Goal: Task Accomplishment & Management: Manage account settings

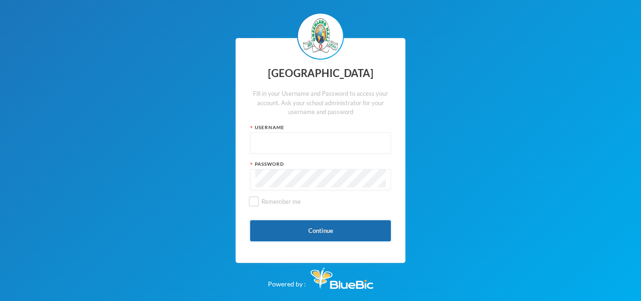
type input "glh24es84"
click at [310, 238] on button "Continue" at bounding box center [320, 230] width 141 height 21
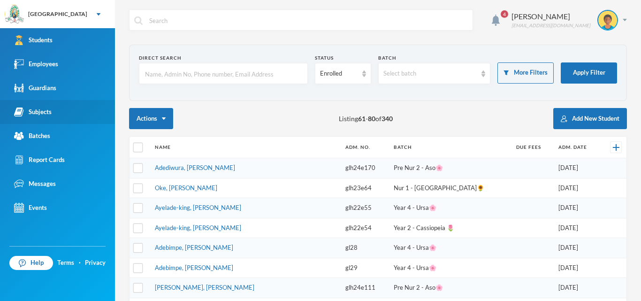
click at [38, 107] on link "Subjects" at bounding box center [57, 112] width 115 height 24
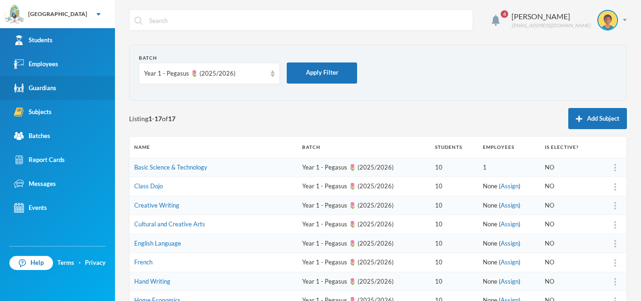
click at [42, 91] on div "Guardians" at bounding box center [35, 88] width 42 height 10
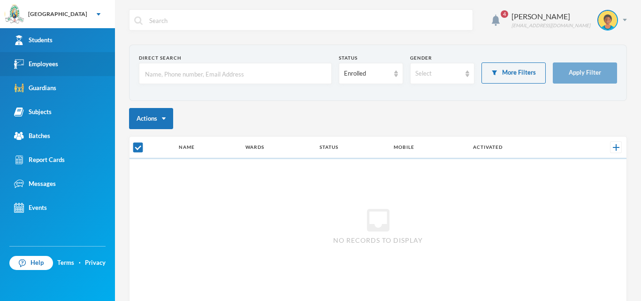
click at [53, 70] on link "Employees" at bounding box center [57, 64] width 115 height 24
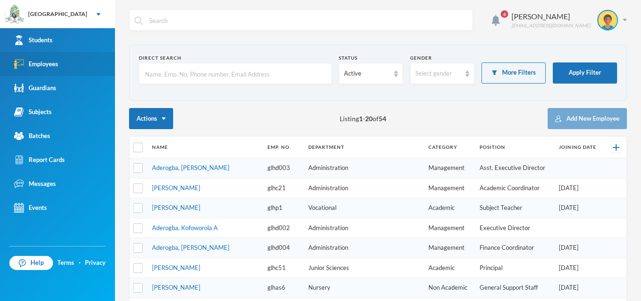
checkbox input "false"
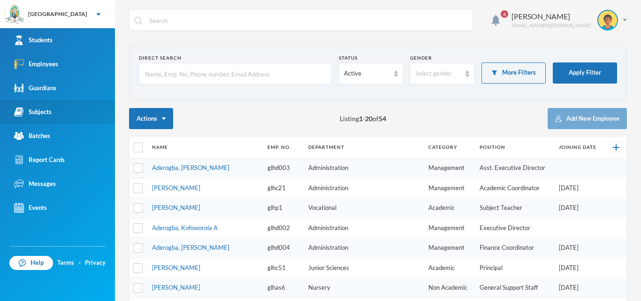
click at [31, 116] on div "Subjects" at bounding box center [33, 112] width 38 height 10
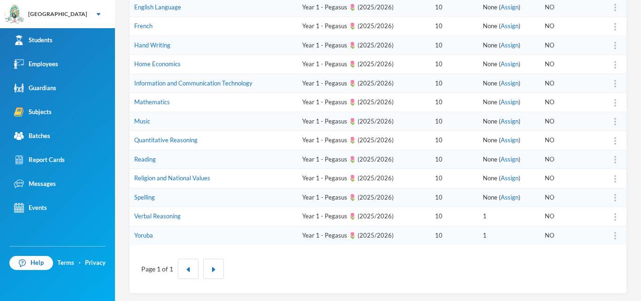
scroll to position [238, 0]
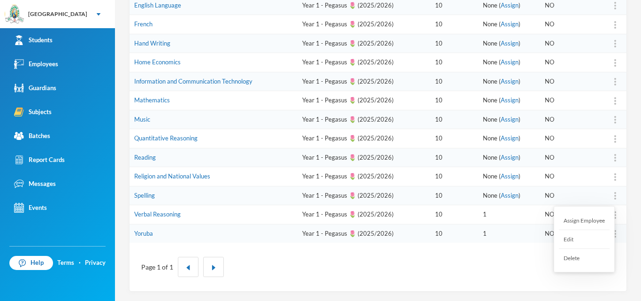
click at [615, 194] on img at bounding box center [616, 196] width 2 height 8
click at [584, 221] on div "Assign Employee" at bounding box center [584, 220] width 51 height 19
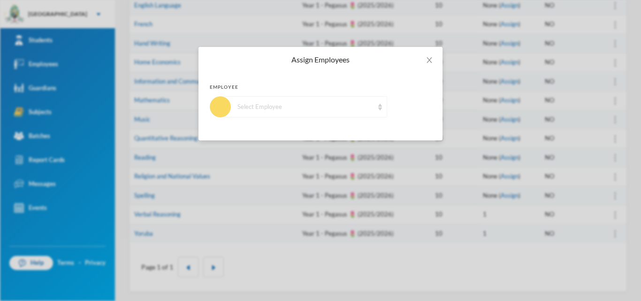
click at [318, 109] on div "Select Employee" at bounding box center [306, 106] width 136 height 9
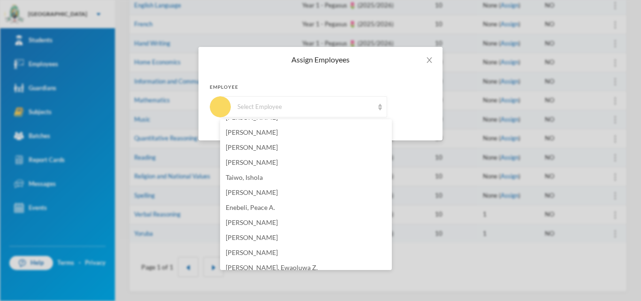
scroll to position [376, 0]
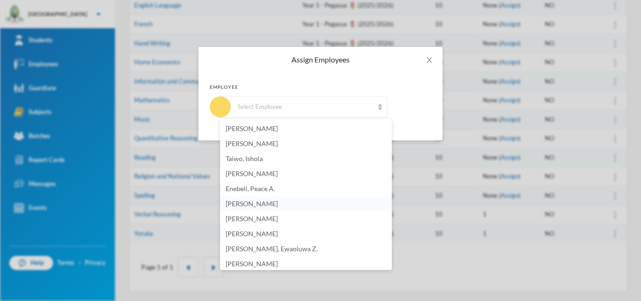
click at [262, 203] on span "[PERSON_NAME]" at bounding box center [252, 204] width 52 height 8
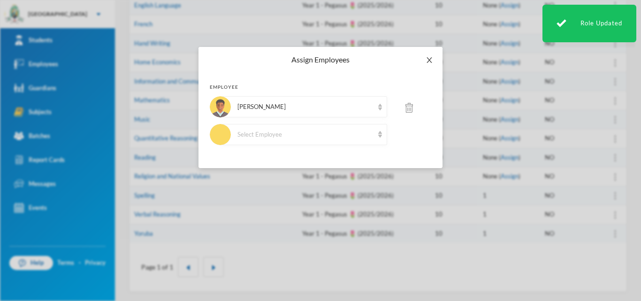
click at [430, 59] on icon "icon: close" at bounding box center [429, 60] width 5 height 6
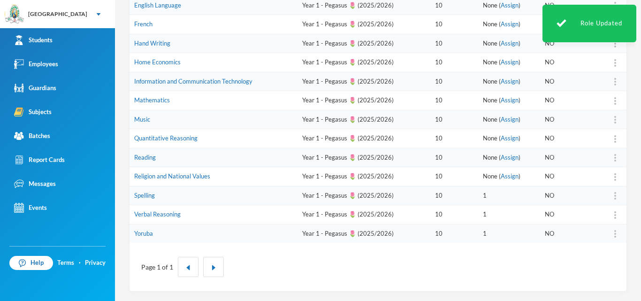
click at [615, 177] on img at bounding box center [616, 177] width 2 height 8
click at [588, 204] on div "Assign Employee" at bounding box center [584, 201] width 51 height 19
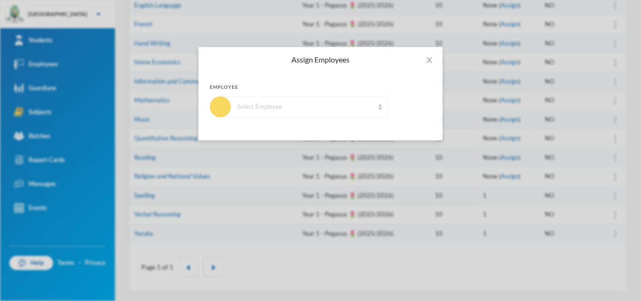
click at [371, 102] on div "Select Employee" at bounding box center [306, 106] width 136 height 9
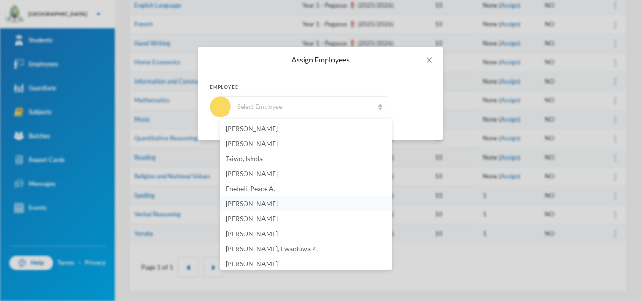
click at [271, 205] on span "[PERSON_NAME]" at bounding box center [252, 204] width 52 height 8
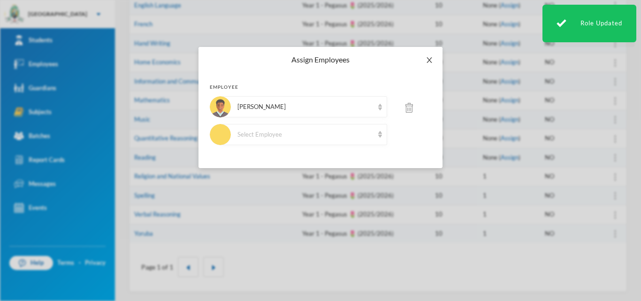
click at [425, 61] on span "Close" at bounding box center [429, 60] width 26 height 26
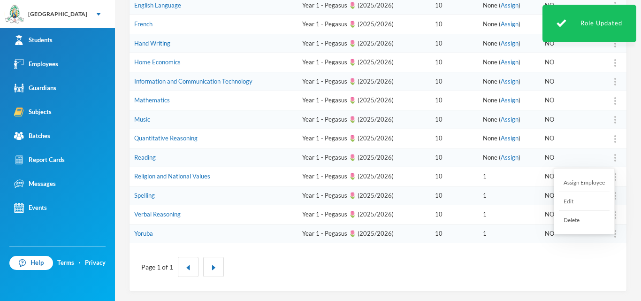
click at [609, 154] on div at bounding box center [615, 157] width 13 height 9
click at [569, 180] on div "Assign Employee" at bounding box center [584, 182] width 51 height 19
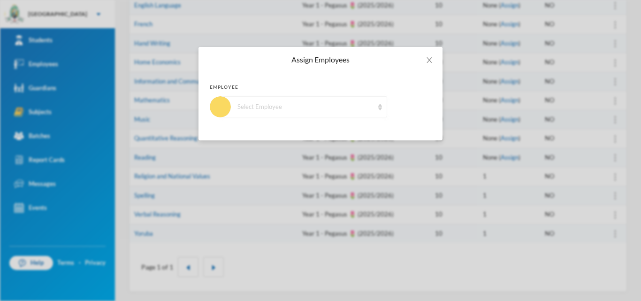
click at [312, 103] on div "Select Employee" at bounding box center [306, 106] width 136 height 9
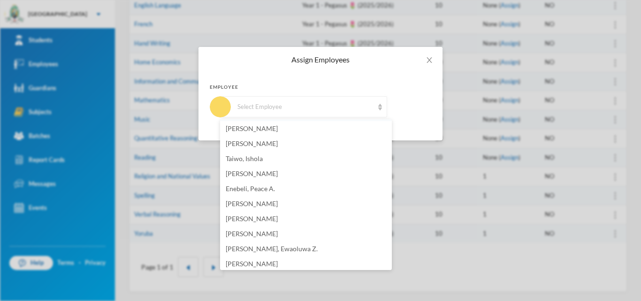
scroll to position [423, 0]
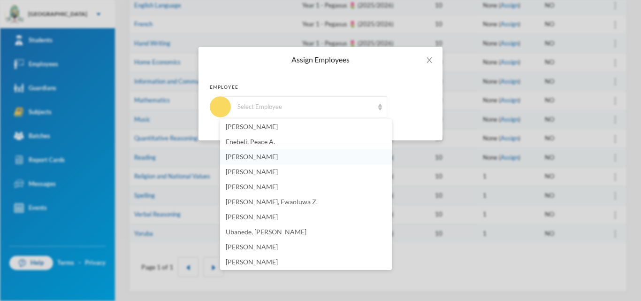
click at [255, 155] on span "[PERSON_NAME]" at bounding box center [252, 157] width 52 height 8
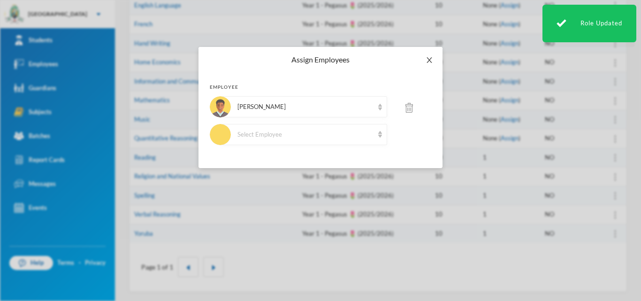
click at [431, 55] on span "Close" at bounding box center [429, 60] width 26 height 26
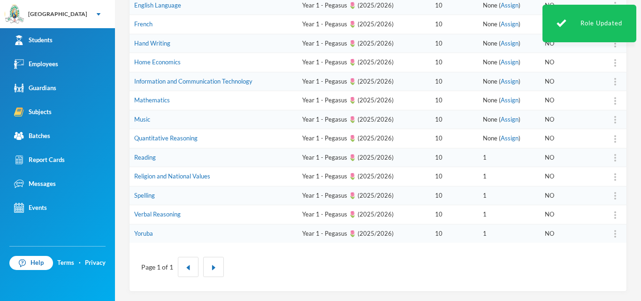
click at [610, 136] on div at bounding box center [615, 138] width 13 height 9
click at [585, 168] on div "Assign Employee" at bounding box center [584, 163] width 51 height 19
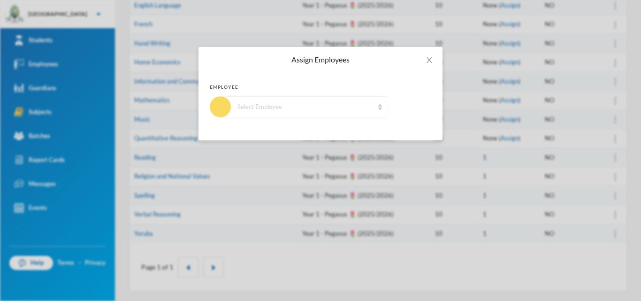
click at [355, 108] on div "Select Employee" at bounding box center [306, 106] width 136 height 9
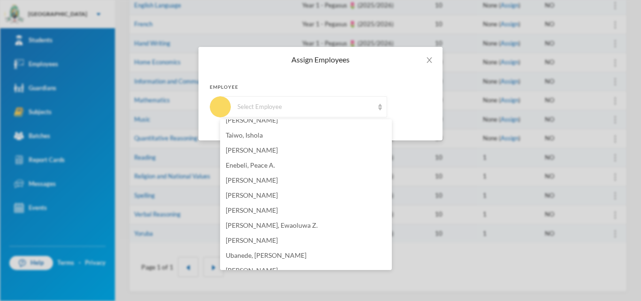
scroll to position [368, 0]
click at [246, 209] on span "[PERSON_NAME]" at bounding box center [252, 212] width 52 height 8
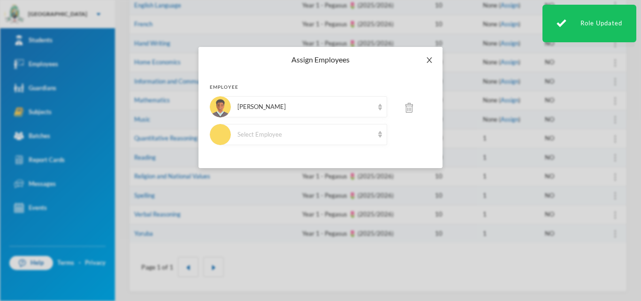
click at [430, 60] on icon "icon: close" at bounding box center [429, 60] width 5 height 6
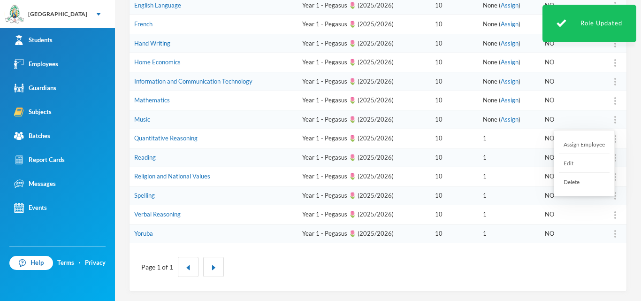
click at [615, 120] on img at bounding box center [616, 120] width 2 height 8
click at [588, 144] on div "Assign Employee" at bounding box center [584, 144] width 51 height 19
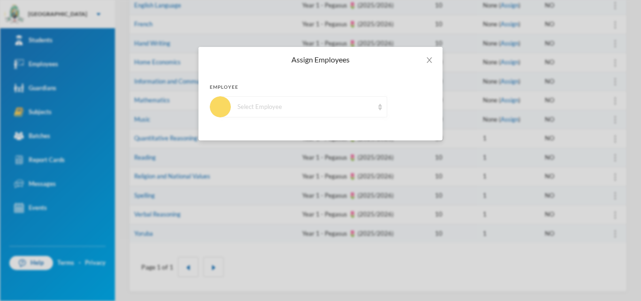
click at [343, 100] on div "Select Employee" at bounding box center [304, 106] width 167 height 21
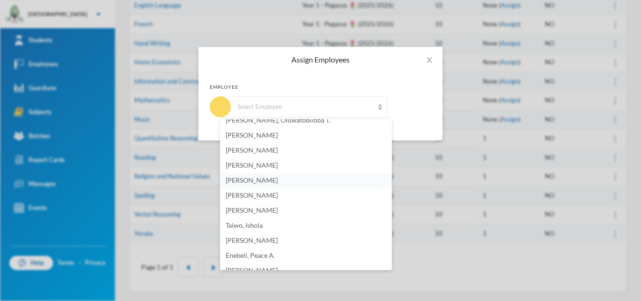
scroll to position [376, 0]
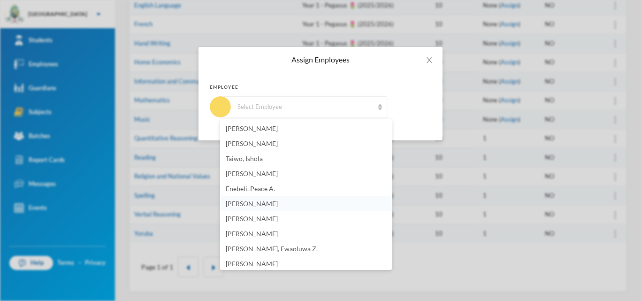
click at [273, 201] on span "[PERSON_NAME]" at bounding box center [252, 204] width 52 height 8
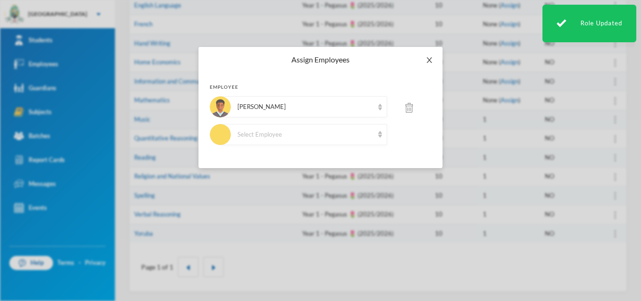
click at [432, 60] on icon "icon: close" at bounding box center [430, 60] width 8 height 8
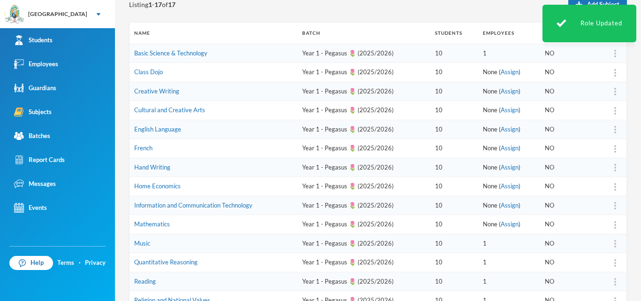
scroll to position [97, 0]
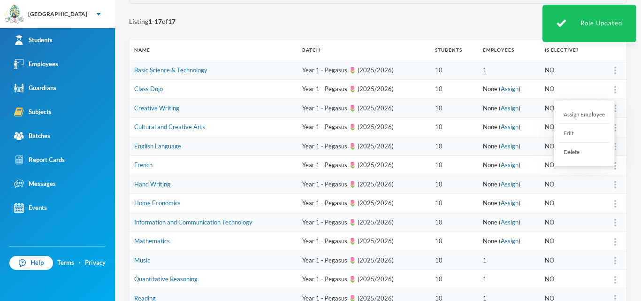
click at [610, 88] on div at bounding box center [615, 89] width 13 height 9
click at [593, 115] on div "Assign Employee" at bounding box center [584, 114] width 51 height 19
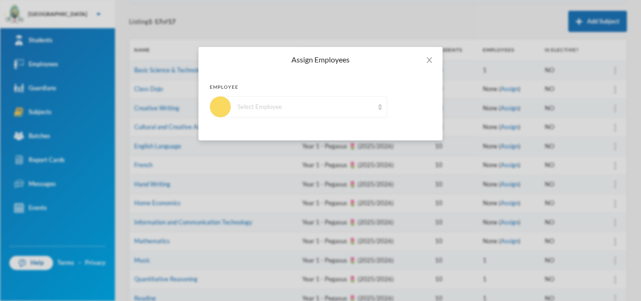
click at [343, 101] on div "Select Employee" at bounding box center [304, 106] width 167 height 21
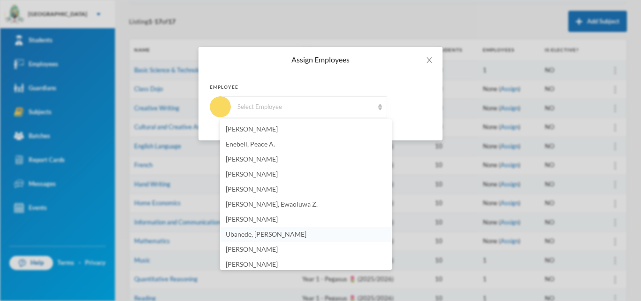
scroll to position [415, 0]
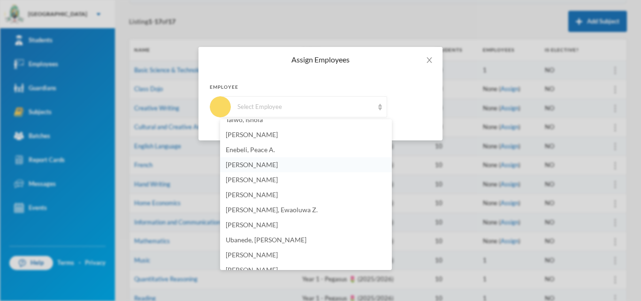
click at [278, 165] on span "[PERSON_NAME]" at bounding box center [252, 165] width 52 height 8
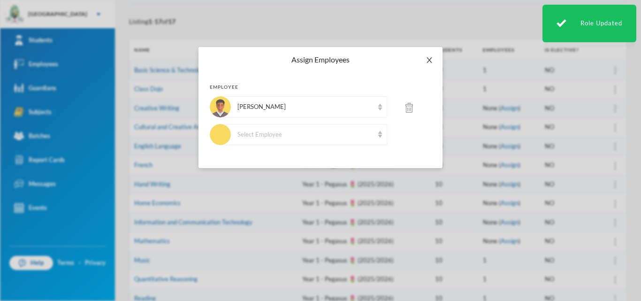
click at [430, 62] on icon "icon: close" at bounding box center [430, 60] width 8 height 8
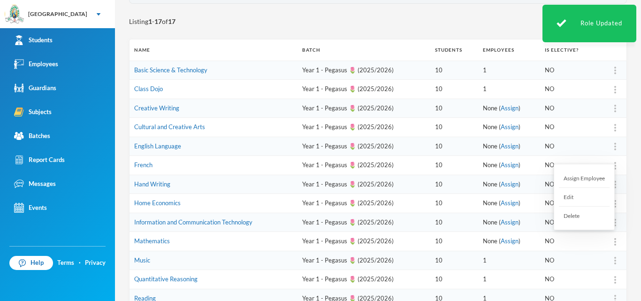
click at [581, 175] on div "Assign Employee" at bounding box center [584, 178] width 51 height 19
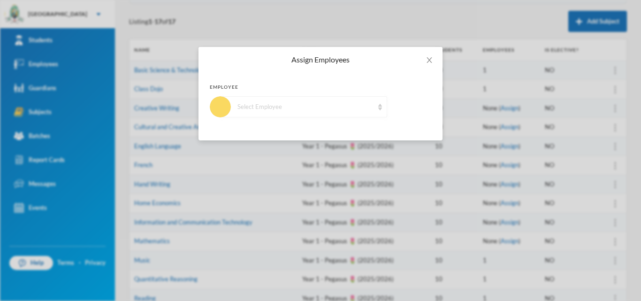
click at [272, 107] on div "Select Employee" at bounding box center [306, 106] width 136 height 9
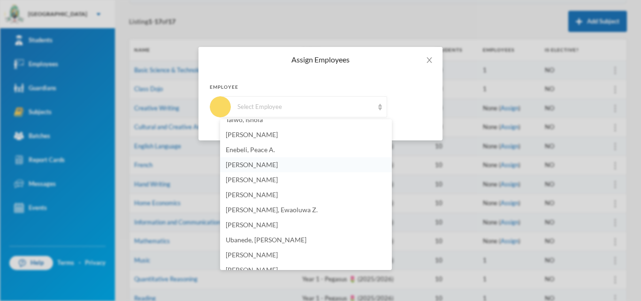
click at [259, 163] on span "[PERSON_NAME]" at bounding box center [252, 165] width 52 height 8
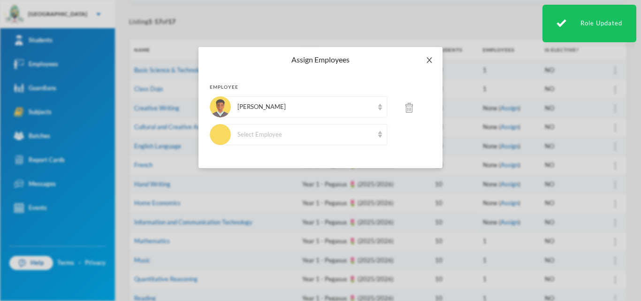
click at [427, 56] on icon "icon: close" at bounding box center [430, 60] width 8 height 8
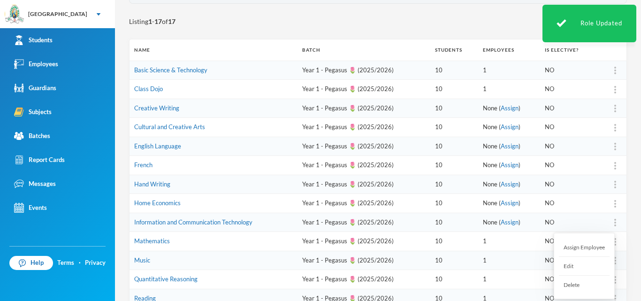
click at [609, 221] on div at bounding box center [615, 222] width 13 height 9
click at [585, 250] on div "Assign Employee" at bounding box center [584, 247] width 51 height 19
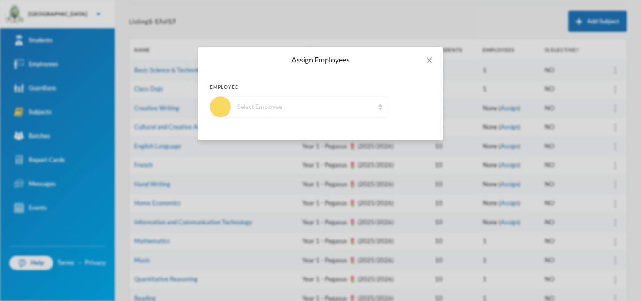
click at [301, 104] on div "Select Employee" at bounding box center [306, 106] width 136 height 9
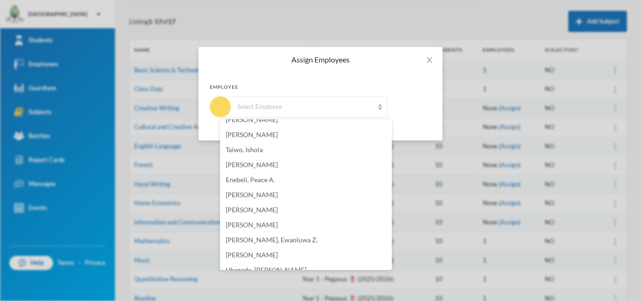
scroll to position [376, 0]
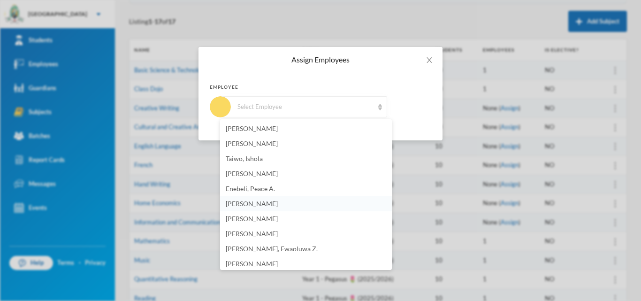
click at [277, 205] on span "[PERSON_NAME]" at bounding box center [252, 204] width 52 height 8
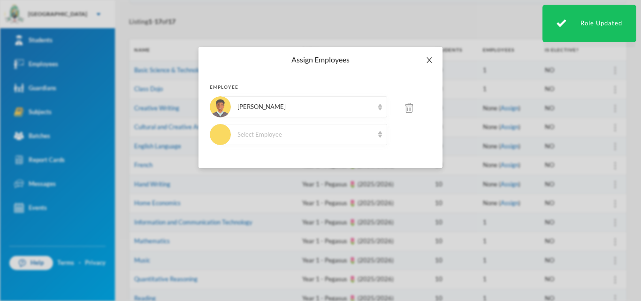
click at [431, 56] on span "Close" at bounding box center [429, 60] width 26 height 26
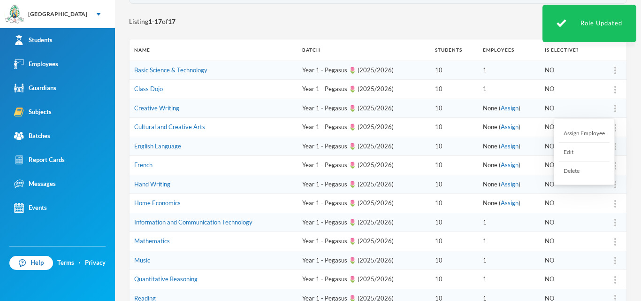
click at [610, 111] on div at bounding box center [615, 108] width 13 height 9
click at [584, 137] on div "Assign Employee" at bounding box center [584, 133] width 51 height 19
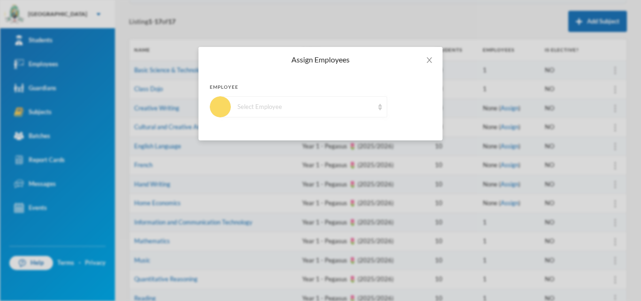
click at [289, 112] on div "Select Employee" at bounding box center [304, 106] width 167 height 21
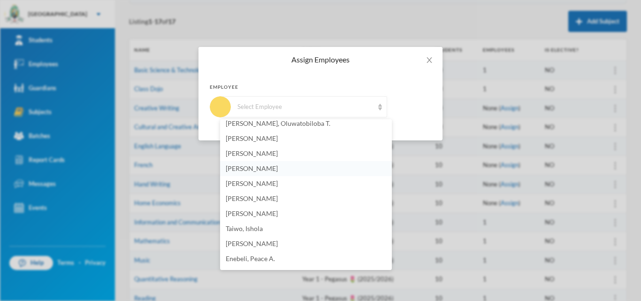
scroll to position [329, 0]
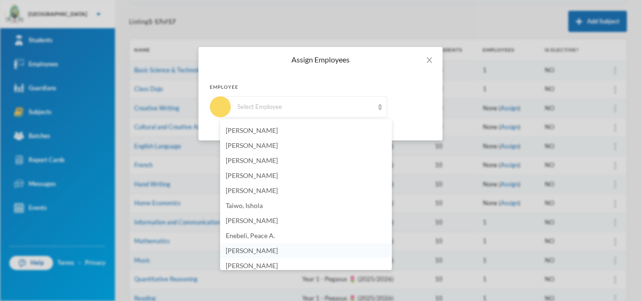
click at [262, 255] on li "[PERSON_NAME]" at bounding box center [306, 250] width 172 height 15
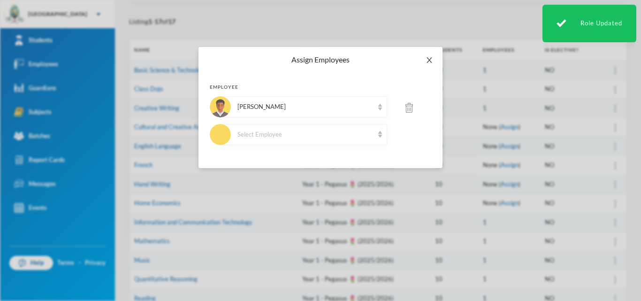
click at [430, 67] on span "Close" at bounding box center [429, 60] width 26 height 26
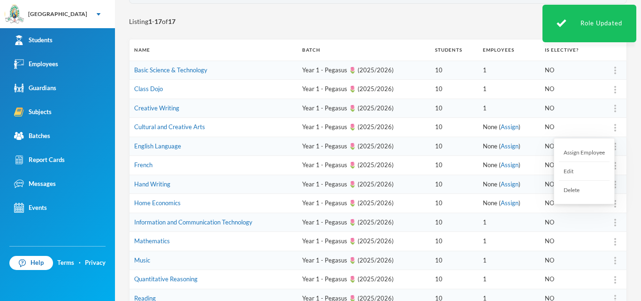
click at [589, 152] on div "Assign Employee" at bounding box center [584, 152] width 51 height 19
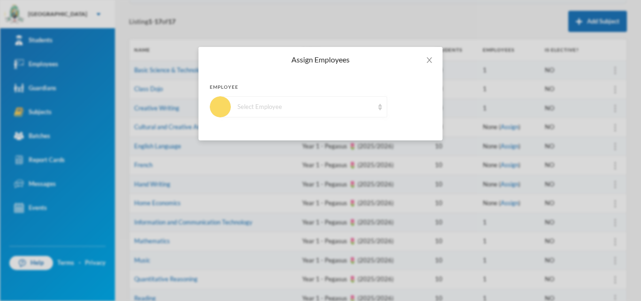
click at [277, 110] on div "Select Employee" at bounding box center [306, 106] width 136 height 9
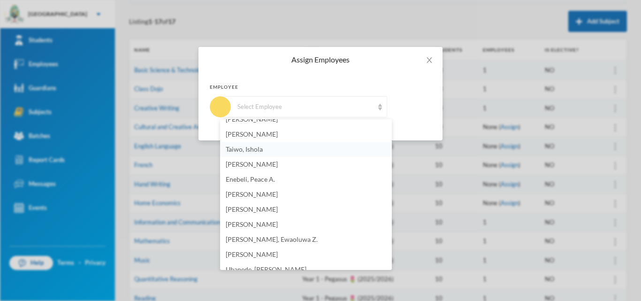
scroll to position [423, 0]
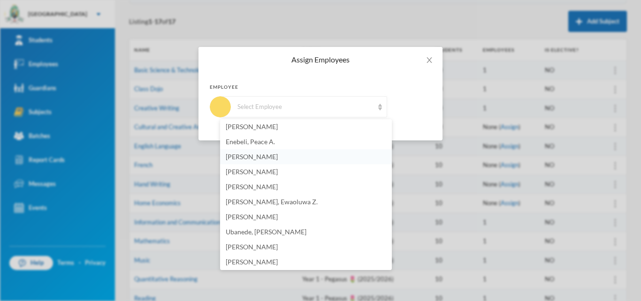
click at [255, 156] on span "[PERSON_NAME]" at bounding box center [252, 157] width 52 height 8
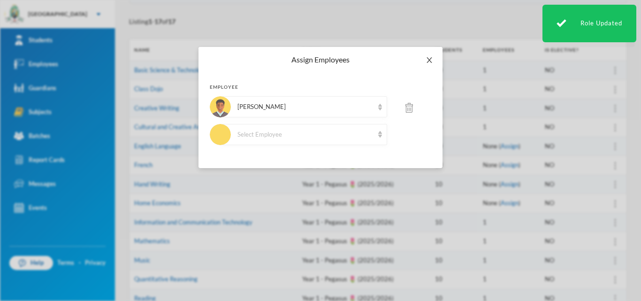
click at [426, 61] on icon "icon: close" at bounding box center [430, 60] width 8 height 8
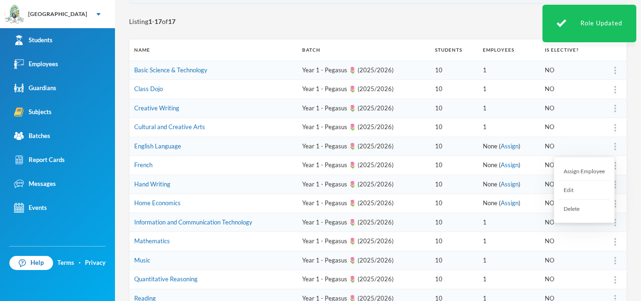
click at [611, 146] on div at bounding box center [615, 146] width 13 height 9
click at [588, 172] on div "Assign Employee" at bounding box center [584, 171] width 51 height 19
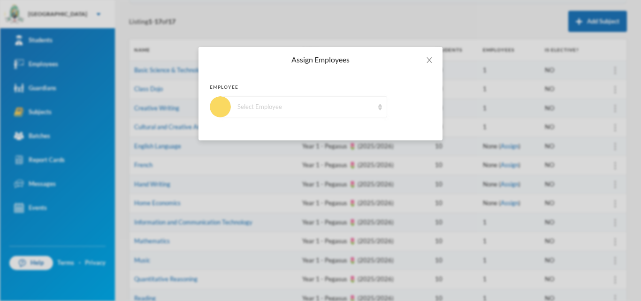
click at [297, 107] on div "Select Employee" at bounding box center [306, 106] width 136 height 9
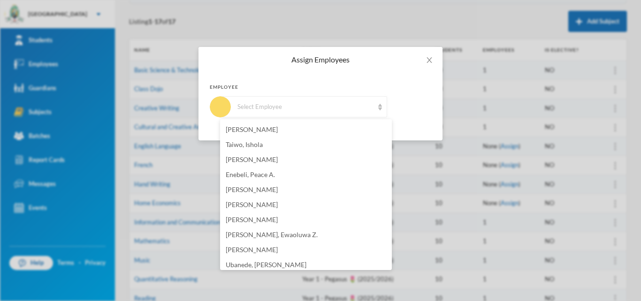
scroll to position [415, 0]
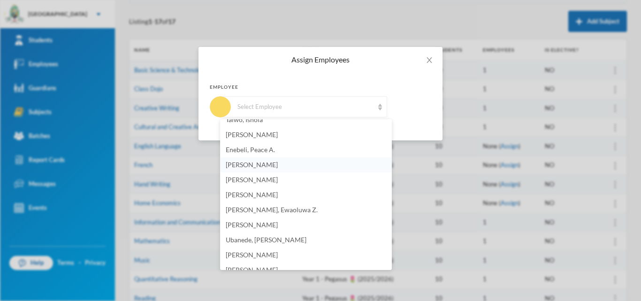
click at [278, 167] on span "[PERSON_NAME]" at bounding box center [252, 165] width 52 height 8
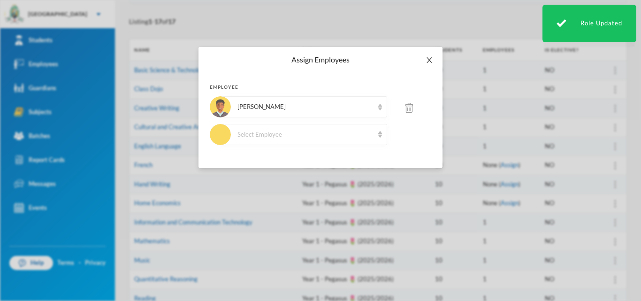
click at [429, 60] on icon "icon: close" at bounding box center [430, 60] width 8 height 8
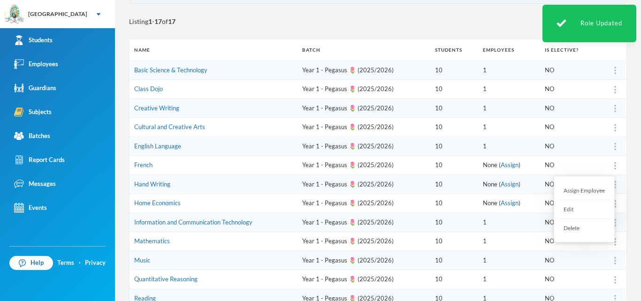
click at [590, 192] on div "Assign Employee" at bounding box center [584, 190] width 51 height 19
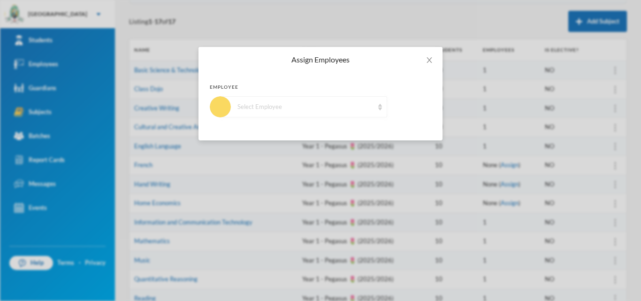
click at [332, 111] on div "Select Employee" at bounding box center [306, 106] width 136 height 9
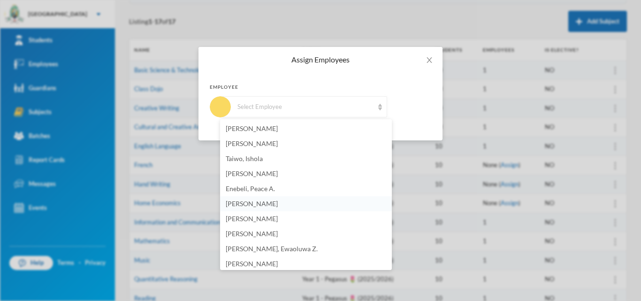
scroll to position [423, 0]
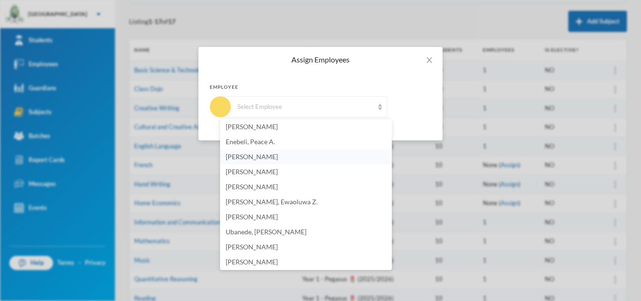
click at [258, 160] on span "[PERSON_NAME]" at bounding box center [252, 157] width 52 height 8
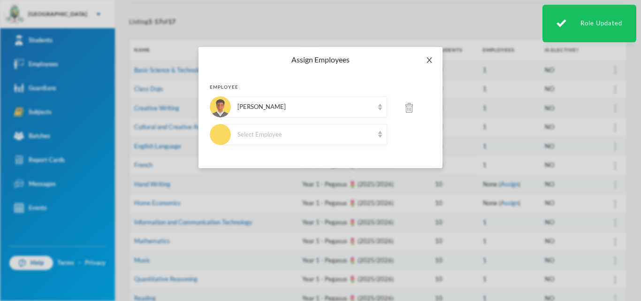
click at [431, 61] on icon "icon: close" at bounding box center [430, 60] width 8 height 8
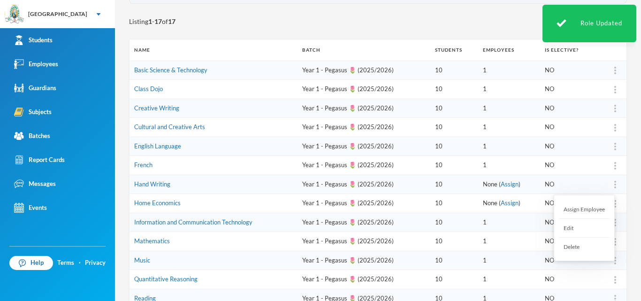
click at [615, 185] on img at bounding box center [616, 185] width 2 height 8
click at [583, 208] on div "Assign Employee" at bounding box center [584, 209] width 51 height 19
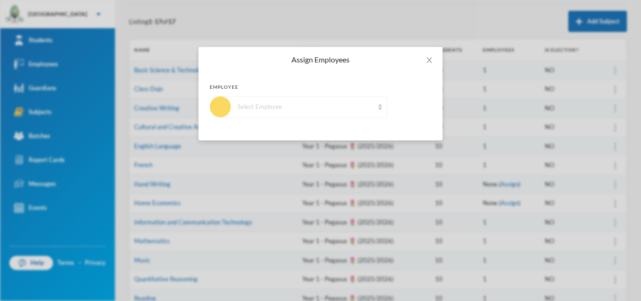
click at [359, 107] on div "Select Employee" at bounding box center [306, 106] width 136 height 9
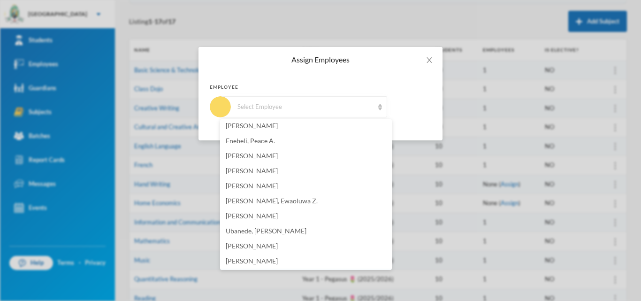
scroll to position [415, 0]
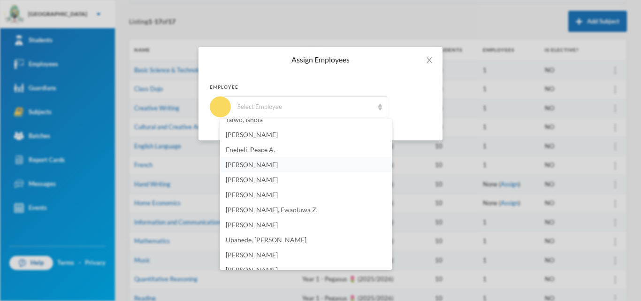
click at [252, 169] on li "[PERSON_NAME]" at bounding box center [306, 164] width 172 height 15
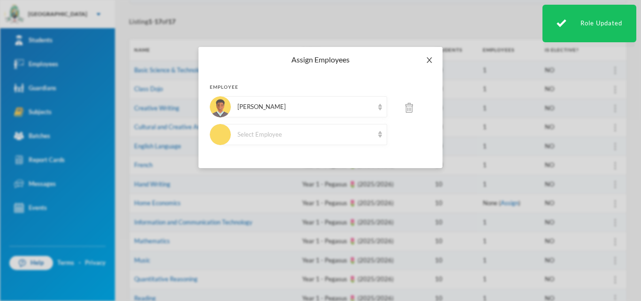
click at [430, 60] on span "Close" at bounding box center [429, 60] width 26 height 26
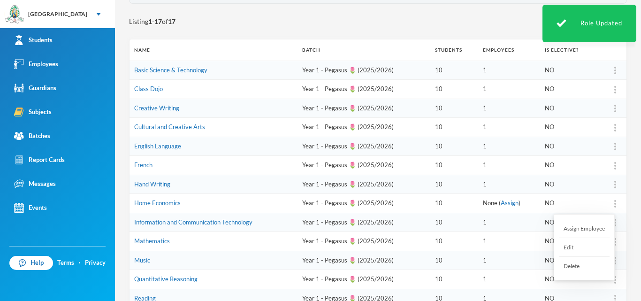
click at [598, 231] on div "Assign Employee" at bounding box center [584, 228] width 51 height 19
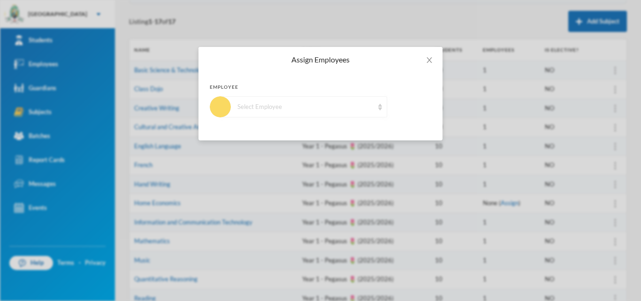
click at [259, 105] on div "Select Employee" at bounding box center [306, 106] width 136 height 9
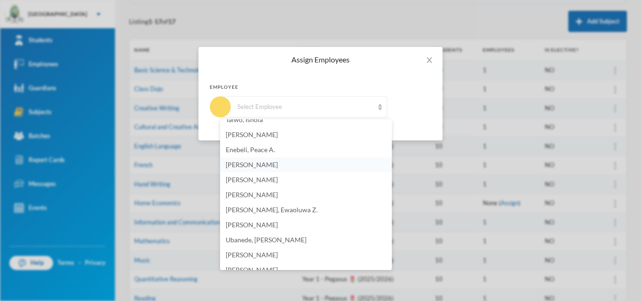
click at [266, 168] on span "[PERSON_NAME]" at bounding box center [252, 165] width 52 height 8
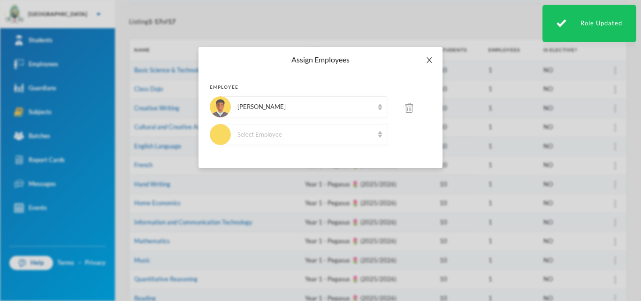
click at [431, 61] on icon "icon: close" at bounding box center [430, 60] width 8 height 8
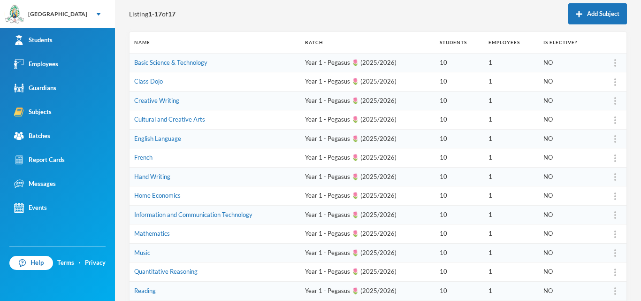
scroll to position [50, 0]
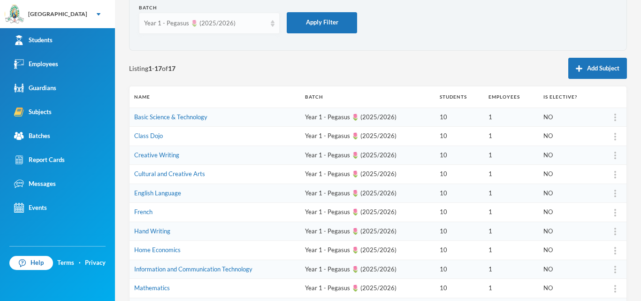
click at [269, 23] on div "Year 1 - Pegasus 🌷 (2025/2026)" at bounding box center [209, 23] width 141 height 21
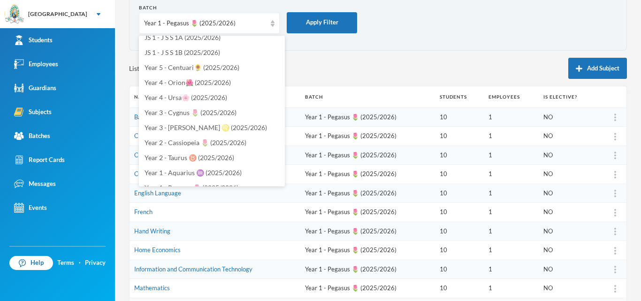
scroll to position [235, 0]
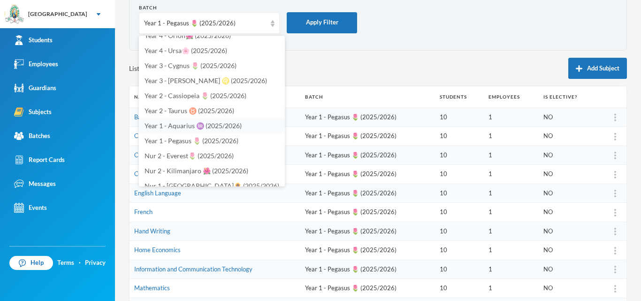
click at [177, 129] on span "Year 1 - Aquarius ♒️ (2025/2026)" at bounding box center [193, 126] width 97 height 8
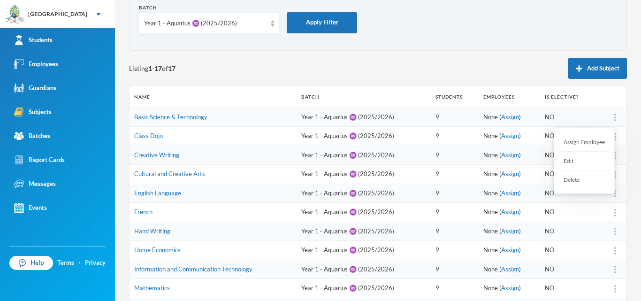
click at [611, 114] on div at bounding box center [615, 117] width 13 height 9
click at [596, 138] on div "Assign Employee" at bounding box center [584, 142] width 51 height 19
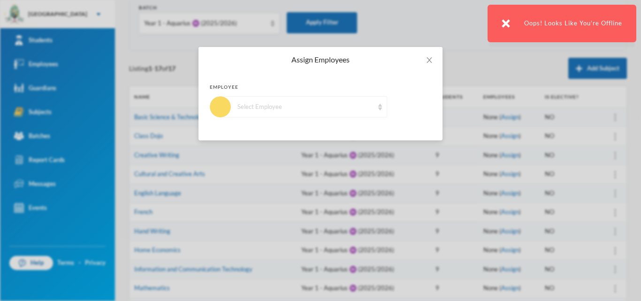
click at [372, 104] on div "Select Employee" at bounding box center [306, 106] width 136 height 9
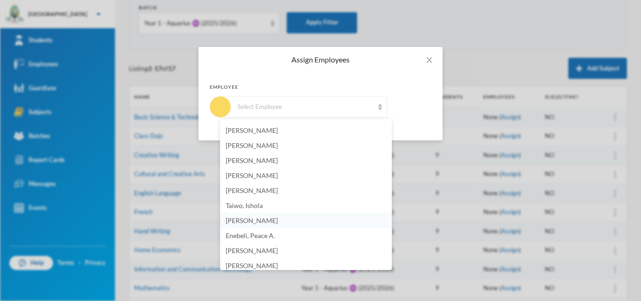
scroll to position [376, 0]
click at [258, 204] on span "[PERSON_NAME]" at bounding box center [252, 204] width 52 height 8
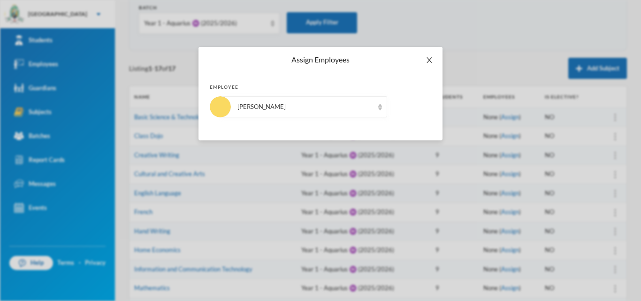
click at [430, 61] on icon "icon: close" at bounding box center [430, 60] width 8 height 8
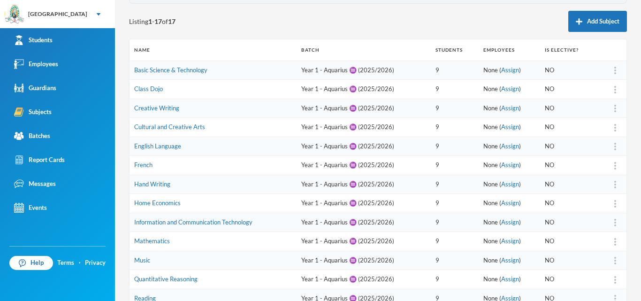
scroll to position [144, 0]
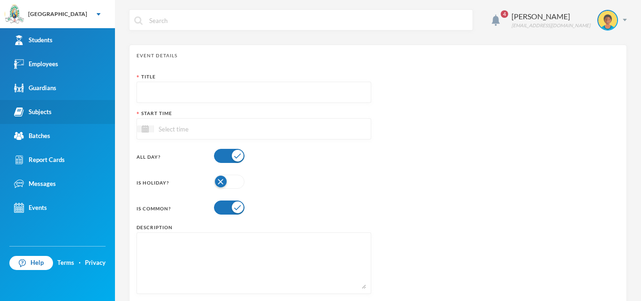
click at [36, 121] on link "Subjects" at bounding box center [57, 112] width 115 height 24
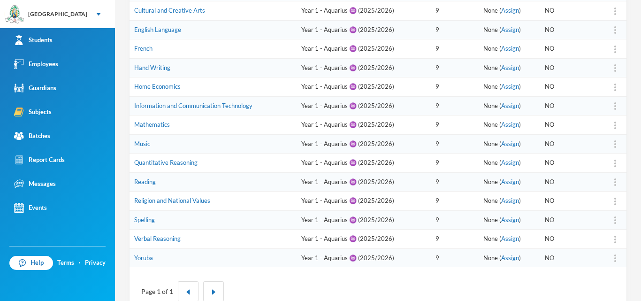
scroll to position [238, 0]
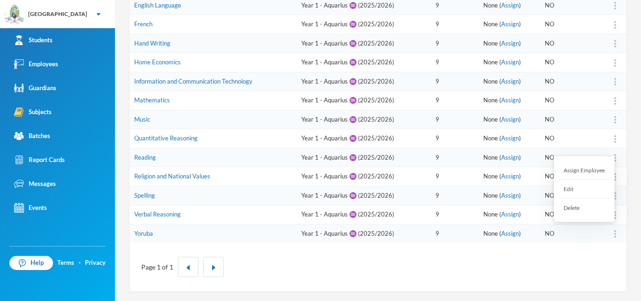
click at [615, 233] on img at bounding box center [616, 234] width 2 height 8
click at [590, 172] on div "Assign Employee" at bounding box center [584, 170] width 51 height 19
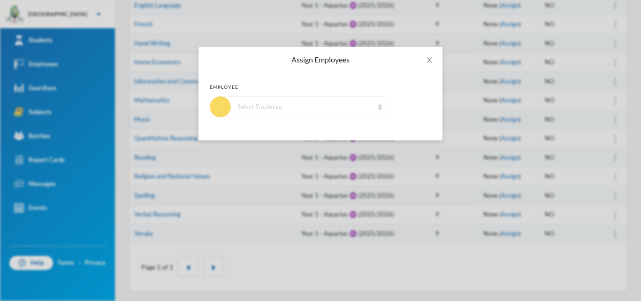
click at [275, 102] on div "Select Employee" at bounding box center [306, 106] width 136 height 9
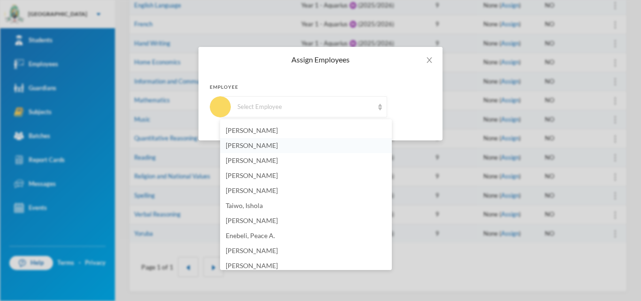
scroll to position [423, 0]
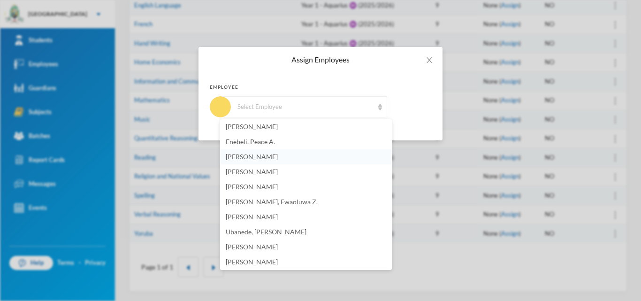
click at [256, 157] on span "[PERSON_NAME]" at bounding box center [252, 157] width 52 height 8
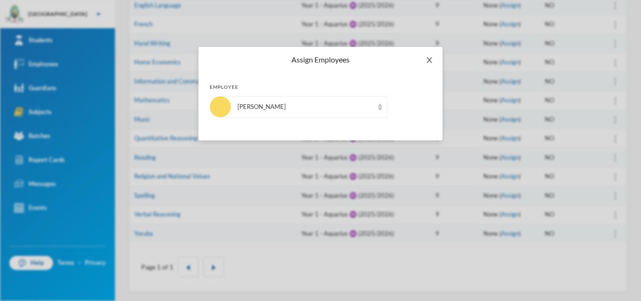
click at [425, 57] on span "Close" at bounding box center [429, 60] width 26 height 26
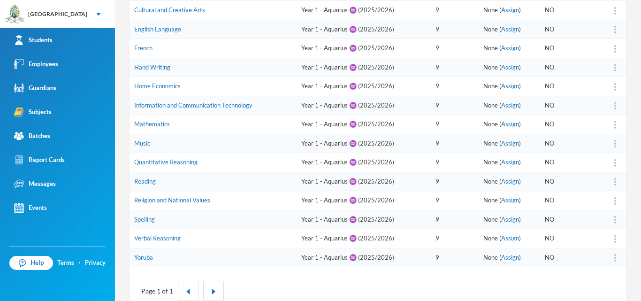
scroll to position [97, 0]
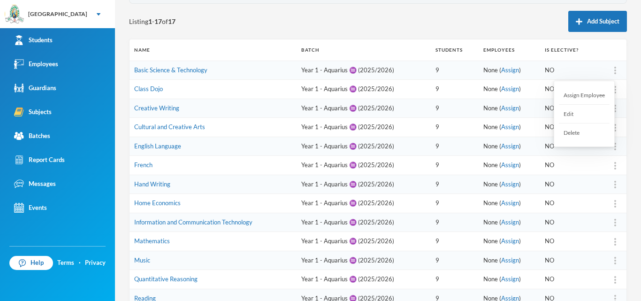
click at [595, 93] on div "Assign Employee" at bounding box center [584, 95] width 51 height 19
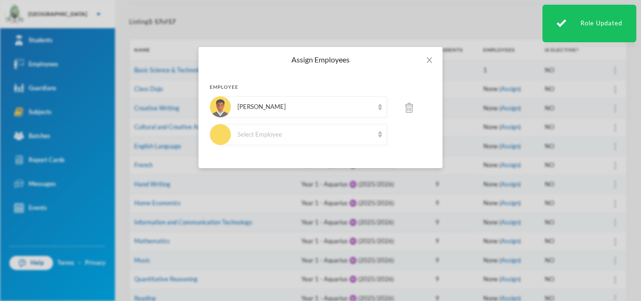
click at [523, 60] on div "Assign Employees Employee Vitokanji, Rebecca F. Select Employee" at bounding box center [320, 150] width 641 height 301
click at [424, 65] on span "Close" at bounding box center [429, 60] width 26 height 26
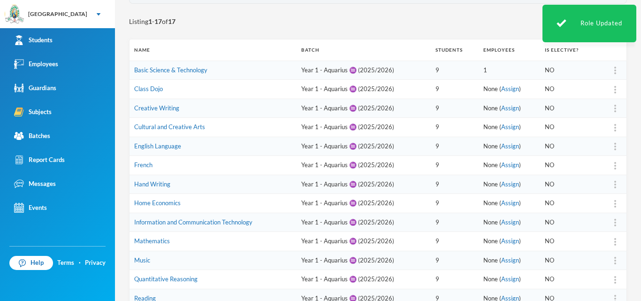
click at [431, 61] on td "9" at bounding box center [455, 70] width 48 height 19
click at [609, 86] on div at bounding box center [615, 89] width 13 height 9
click at [582, 116] on div "Assign Employee" at bounding box center [584, 114] width 51 height 19
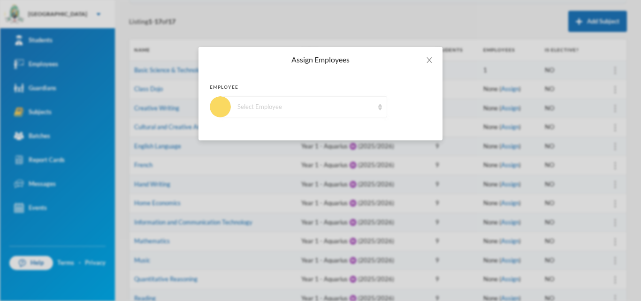
click at [313, 111] on div "Select Employee" at bounding box center [306, 106] width 136 height 9
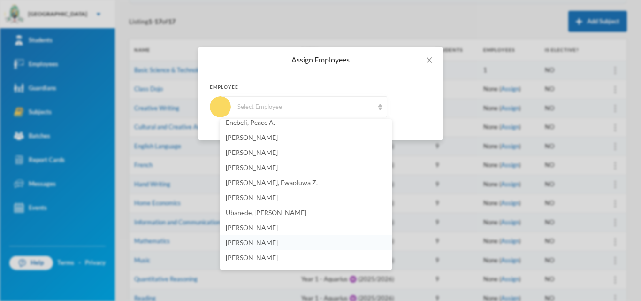
scroll to position [423, 0]
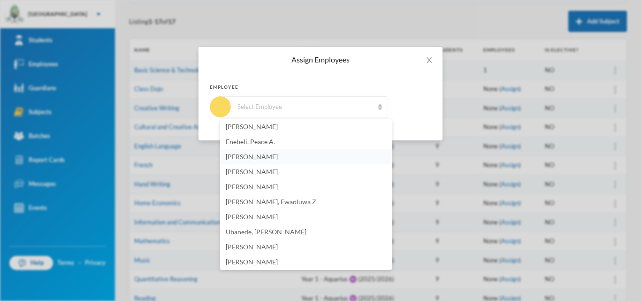
click at [258, 154] on span "[PERSON_NAME]" at bounding box center [252, 157] width 52 height 8
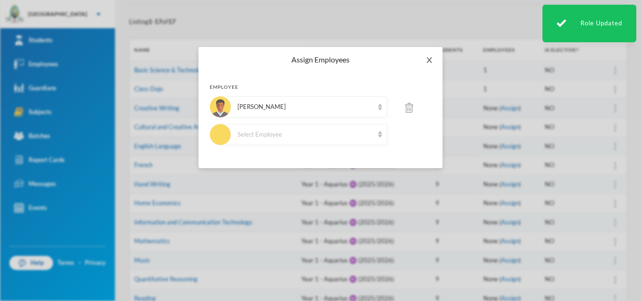
click at [427, 59] on icon "icon: close" at bounding box center [430, 60] width 8 height 8
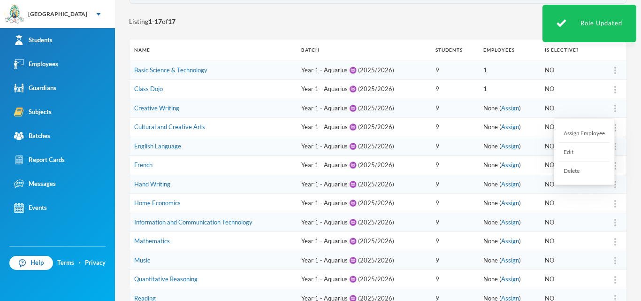
click at [615, 111] on img at bounding box center [616, 109] width 2 height 8
click at [577, 133] on div "Assign Employee" at bounding box center [584, 133] width 51 height 19
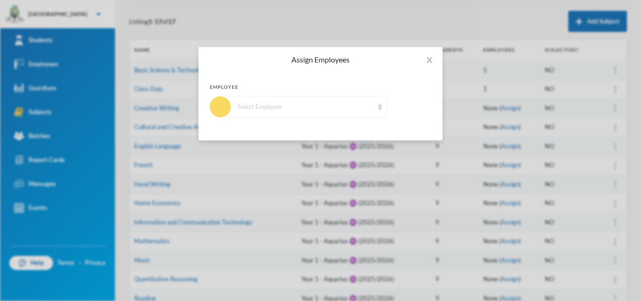
click at [304, 110] on div "Select Employee" at bounding box center [306, 106] width 136 height 9
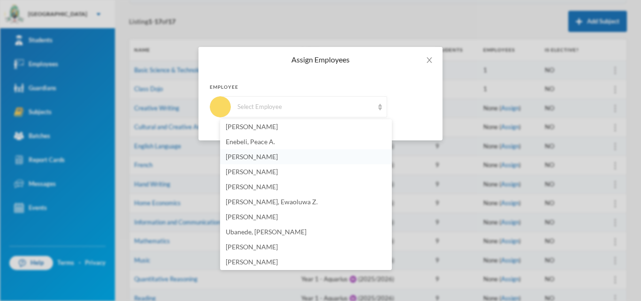
click at [249, 161] on li "[PERSON_NAME]" at bounding box center [306, 156] width 172 height 15
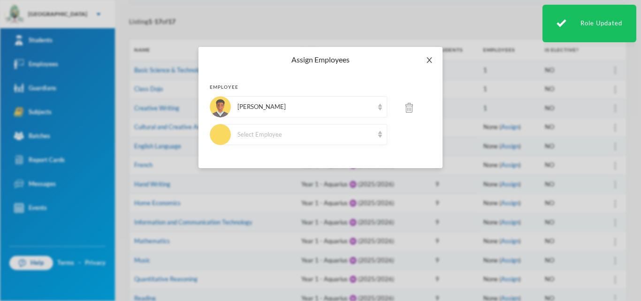
click at [426, 62] on icon "icon: close" at bounding box center [430, 60] width 8 height 8
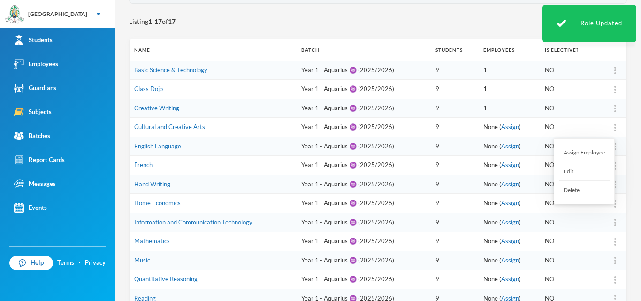
click at [609, 131] on div at bounding box center [615, 127] width 13 height 9
click at [579, 155] on div "Assign Employee" at bounding box center [584, 152] width 51 height 19
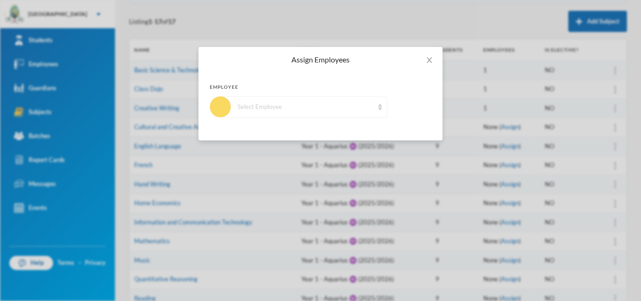
click at [325, 112] on div "Select Employee" at bounding box center [304, 106] width 167 height 21
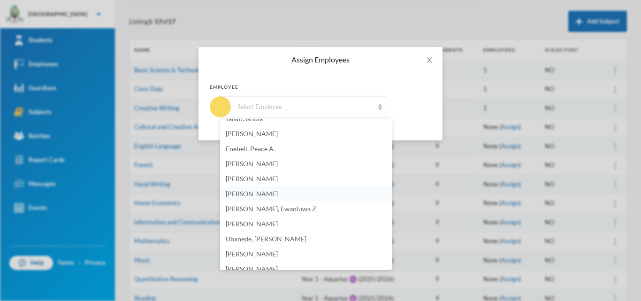
scroll to position [431, 0]
click at [245, 150] on span "[PERSON_NAME]" at bounding box center [252, 148] width 52 height 8
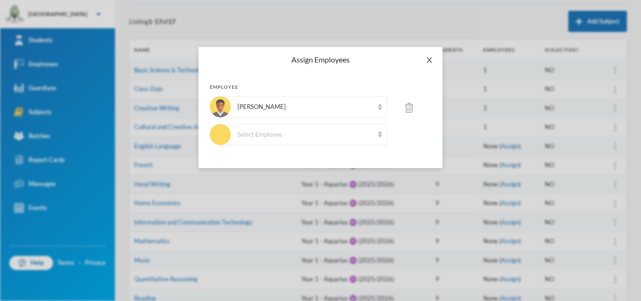
click at [429, 61] on icon "icon: close" at bounding box center [430, 60] width 8 height 8
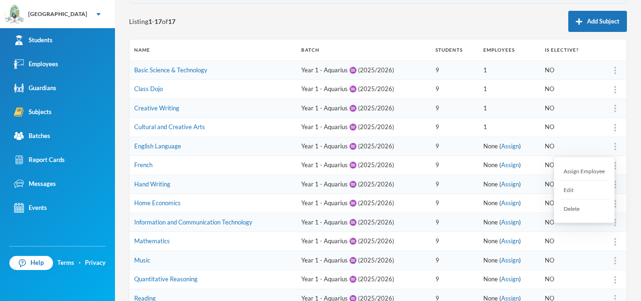
click at [609, 143] on div at bounding box center [615, 146] width 13 height 9
click at [581, 172] on div "Assign Employee" at bounding box center [584, 171] width 51 height 19
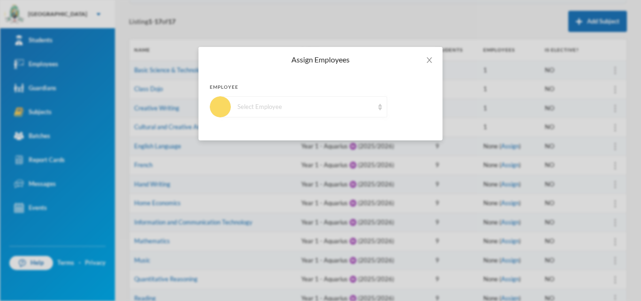
click at [332, 114] on div "Select Employee" at bounding box center [304, 106] width 167 height 21
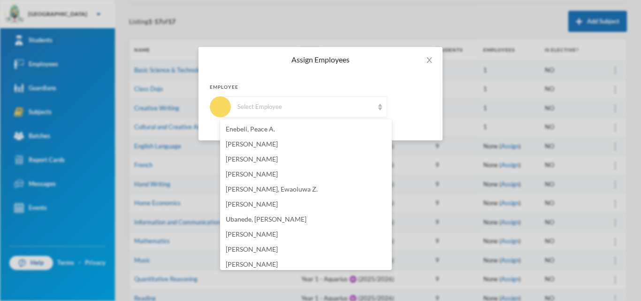
scroll to position [415, 0]
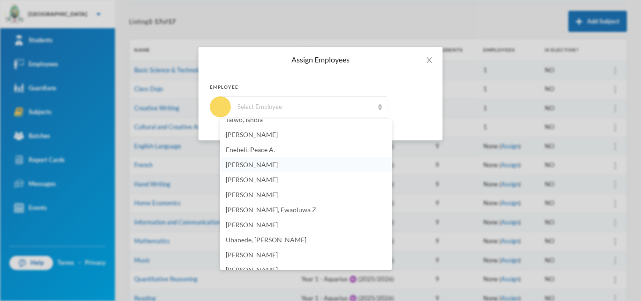
click at [265, 169] on li "[PERSON_NAME]" at bounding box center [306, 164] width 172 height 15
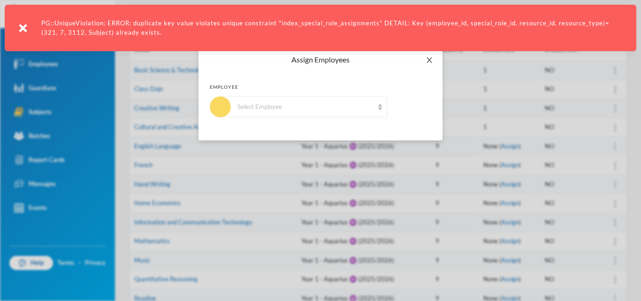
click at [431, 62] on icon "icon: close" at bounding box center [430, 60] width 8 height 8
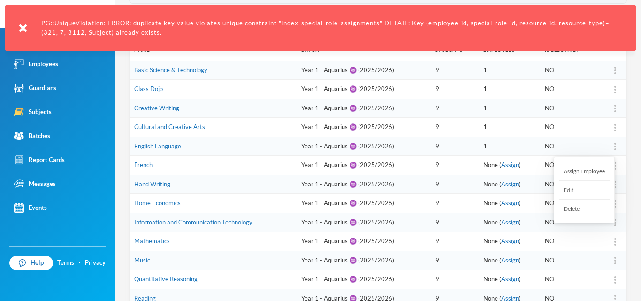
click at [576, 170] on div "Assign Employee" at bounding box center [584, 171] width 51 height 19
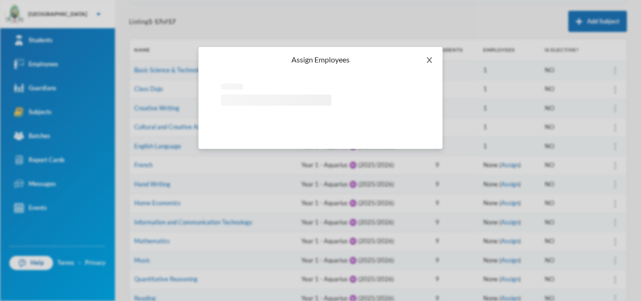
click at [427, 60] on icon "icon: close" at bounding box center [430, 60] width 8 height 8
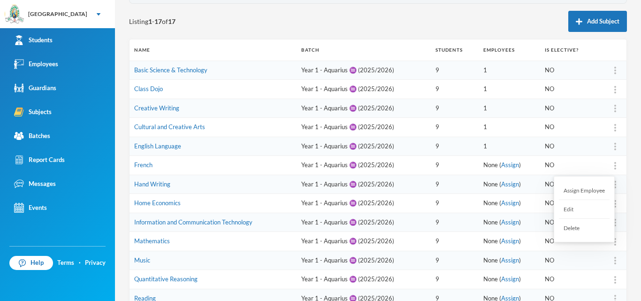
click at [591, 190] on div "Assign Employee" at bounding box center [584, 190] width 51 height 19
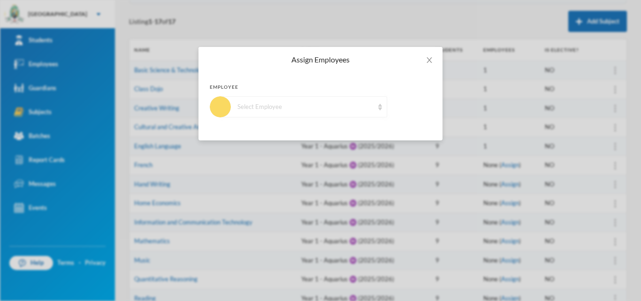
click at [340, 110] on div "Select Employee" at bounding box center [306, 106] width 136 height 9
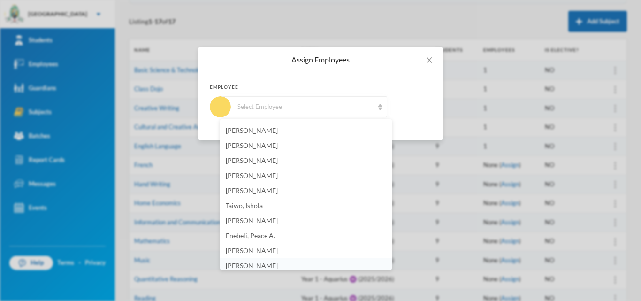
scroll to position [332, 0]
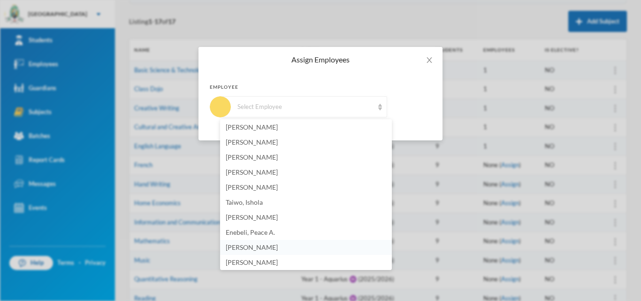
click at [237, 243] on span "[PERSON_NAME]" at bounding box center [252, 247] width 52 height 8
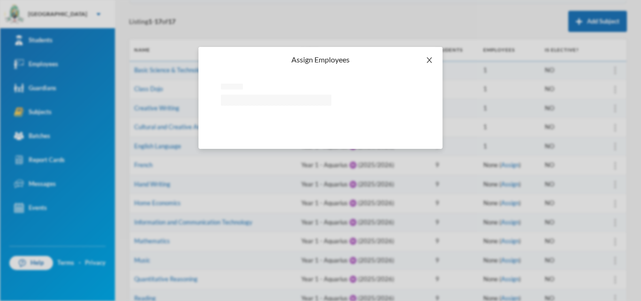
click at [431, 57] on icon "icon: close" at bounding box center [430, 60] width 8 height 8
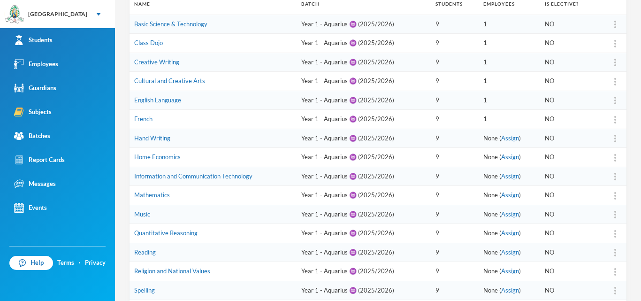
scroll to position [238, 0]
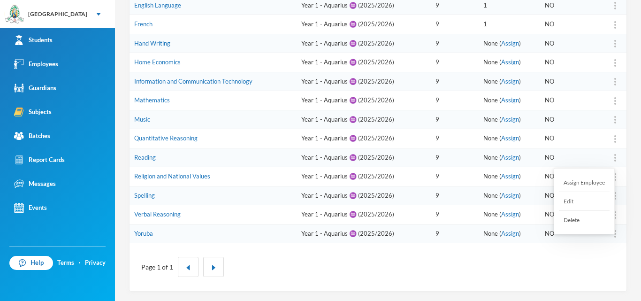
click at [591, 181] on div "Assign Employee" at bounding box center [584, 182] width 51 height 19
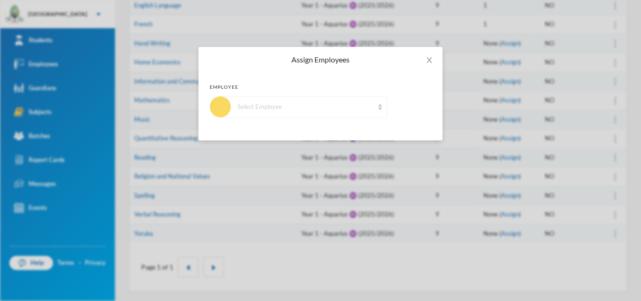
click at [352, 110] on div "Select Employee" at bounding box center [306, 106] width 136 height 9
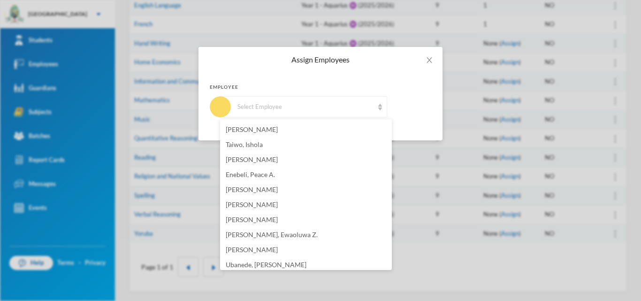
scroll to position [368, 0]
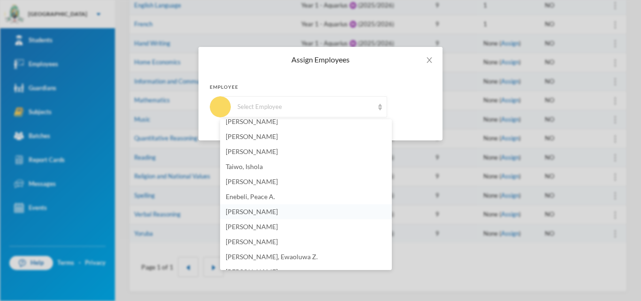
click at [255, 209] on span "[PERSON_NAME]" at bounding box center [252, 212] width 52 height 8
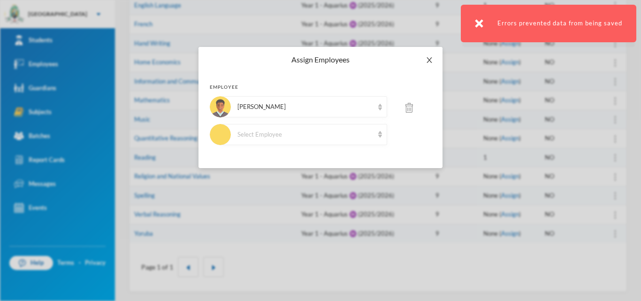
click at [425, 59] on span "Close" at bounding box center [429, 60] width 26 height 26
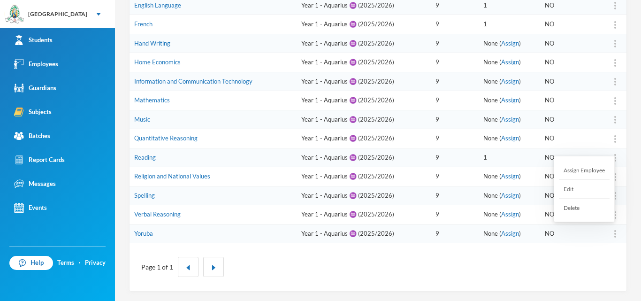
click at [609, 234] on div at bounding box center [615, 233] width 13 height 9
click at [572, 172] on div "Assign Employee" at bounding box center [584, 170] width 51 height 19
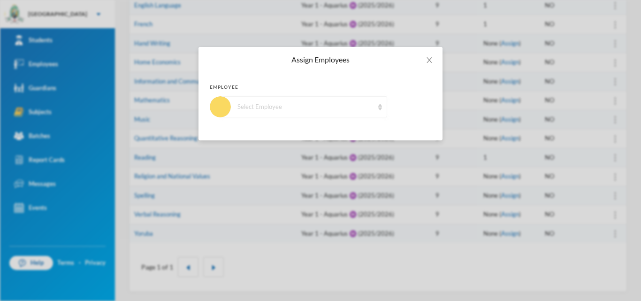
click at [336, 108] on div "Select Employee" at bounding box center [306, 106] width 136 height 9
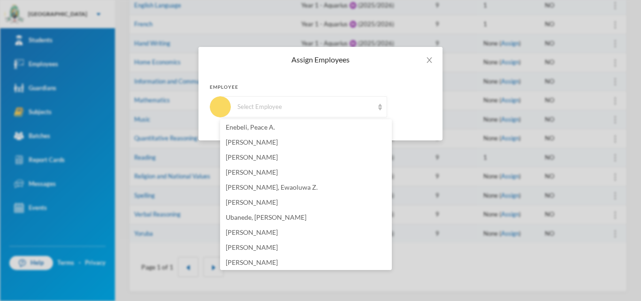
scroll to position [415, 0]
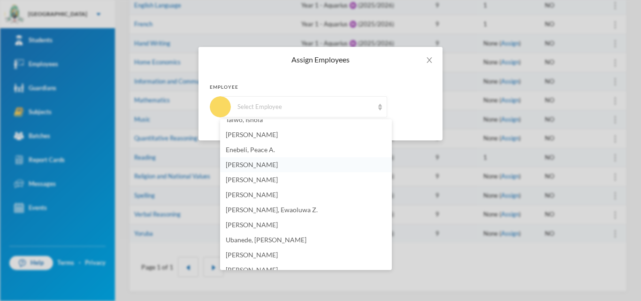
click at [261, 164] on span "[PERSON_NAME]" at bounding box center [252, 165] width 52 height 8
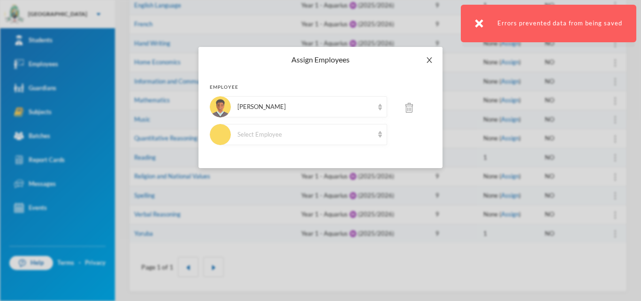
click at [430, 59] on icon "icon: close" at bounding box center [430, 60] width 8 height 8
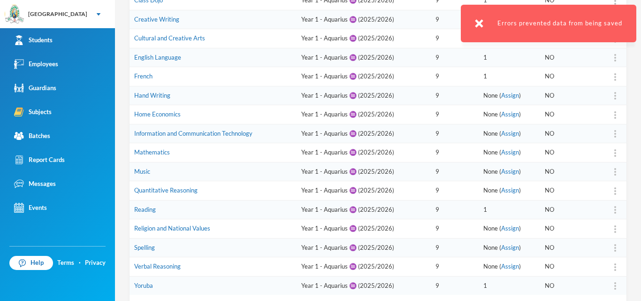
scroll to position [238, 0]
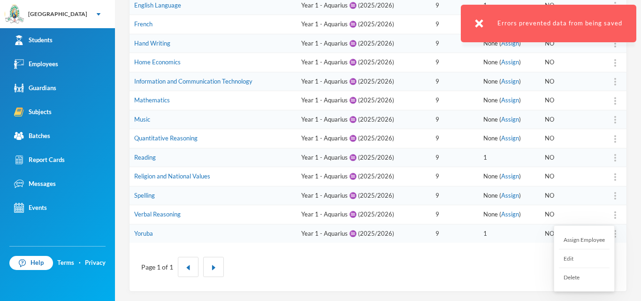
click at [609, 216] on div at bounding box center [615, 214] width 13 height 9
click at [579, 238] on div "Assign Employee" at bounding box center [584, 240] width 51 height 19
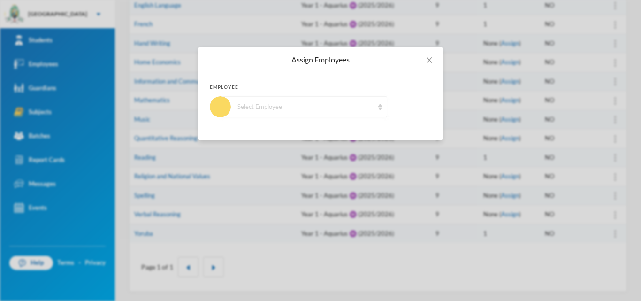
click at [321, 105] on div "Select Employee" at bounding box center [306, 106] width 136 height 9
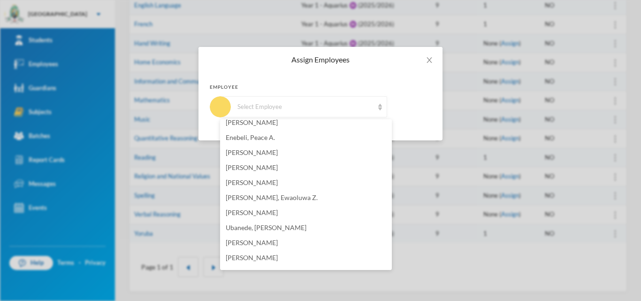
scroll to position [415, 0]
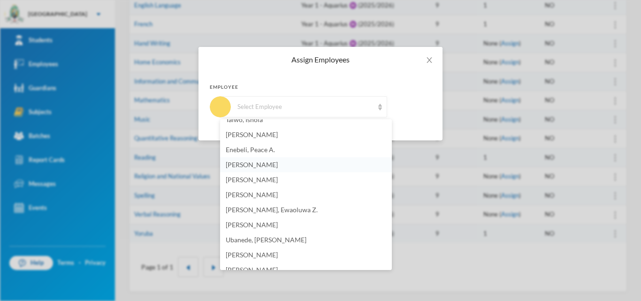
click at [256, 167] on span "[PERSON_NAME]" at bounding box center [252, 165] width 52 height 8
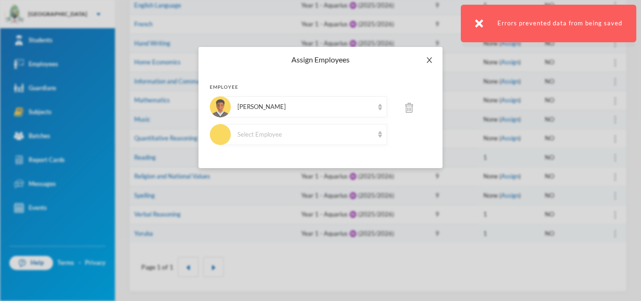
click at [425, 61] on span "Close" at bounding box center [429, 60] width 26 height 26
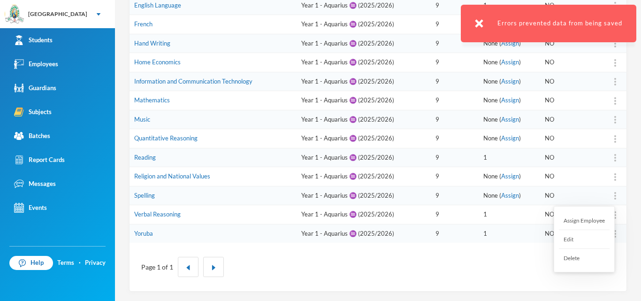
click at [587, 220] on div "Assign Employee" at bounding box center [584, 220] width 51 height 19
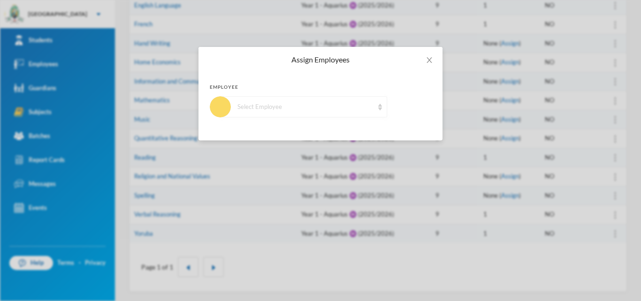
click at [314, 102] on div "Select Employee" at bounding box center [306, 106] width 136 height 9
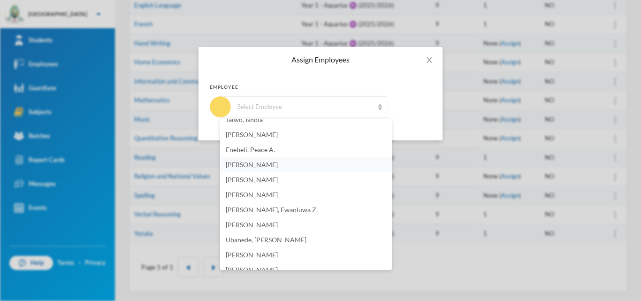
click at [241, 166] on span "[PERSON_NAME]" at bounding box center [252, 165] width 52 height 8
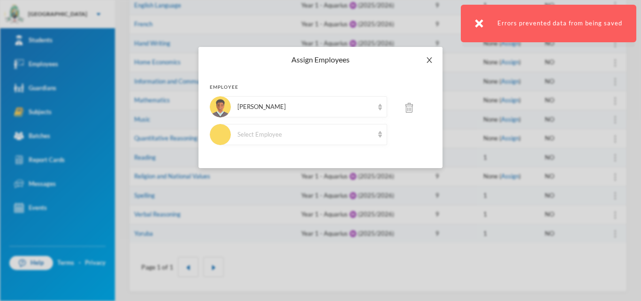
click at [433, 59] on span "Close" at bounding box center [429, 60] width 26 height 26
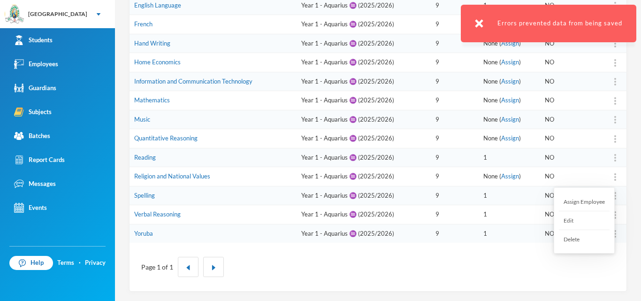
click at [609, 174] on div at bounding box center [615, 176] width 13 height 9
click at [583, 201] on div "Assign Employee" at bounding box center [584, 201] width 51 height 19
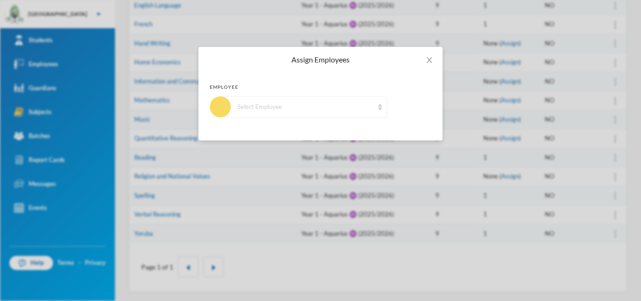
click at [315, 101] on div "Select Employee" at bounding box center [304, 106] width 167 height 21
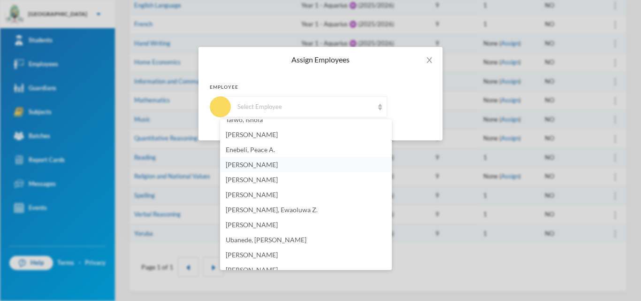
click at [263, 164] on span "[PERSON_NAME]" at bounding box center [252, 165] width 52 height 8
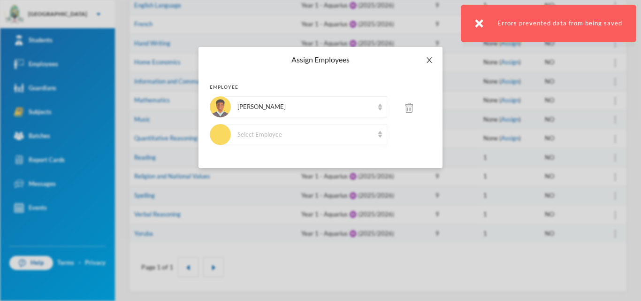
click at [431, 62] on icon "icon: close" at bounding box center [429, 60] width 5 height 6
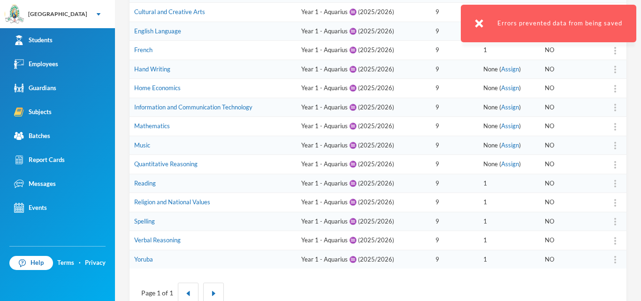
scroll to position [144, 0]
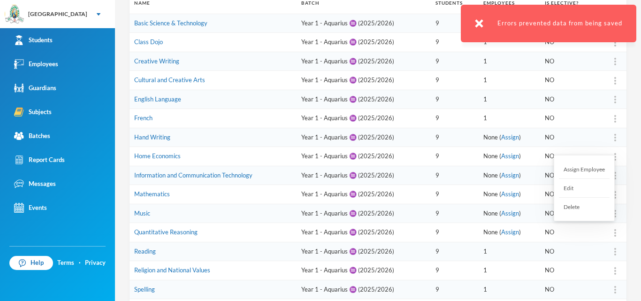
click at [609, 236] on div at bounding box center [615, 232] width 13 height 9
click at [578, 166] on div "Assign Employee" at bounding box center [584, 169] width 51 height 19
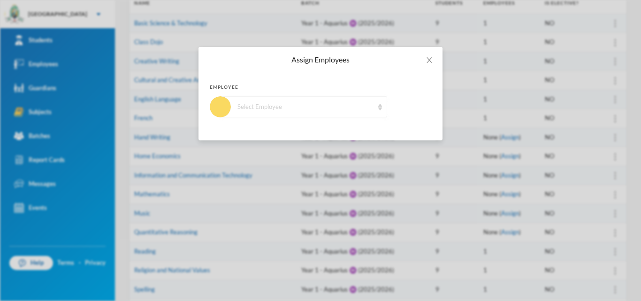
click at [282, 111] on div "Select Employee" at bounding box center [306, 106] width 136 height 9
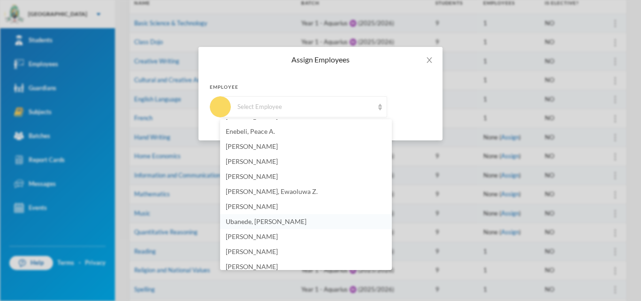
scroll to position [423, 0]
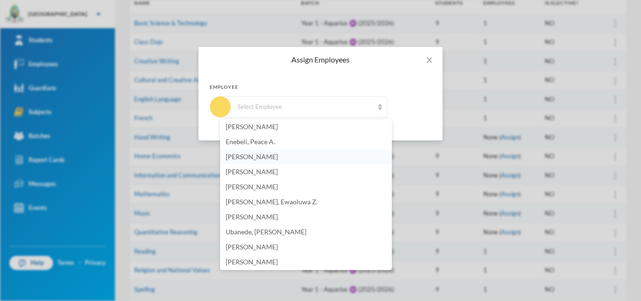
click at [255, 156] on span "[PERSON_NAME]" at bounding box center [252, 157] width 52 height 8
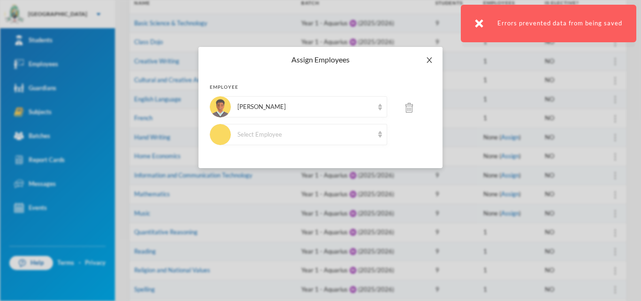
click at [428, 60] on icon "icon: close" at bounding box center [430, 60] width 8 height 8
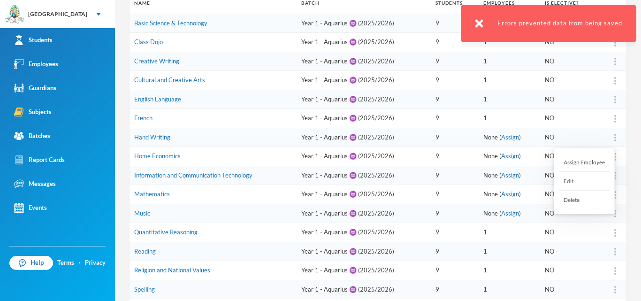
click at [609, 133] on div at bounding box center [615, 137] width 13 height 9
click at [586, 160] on div "Assign Employee" at bounding box center [584, 162] width 51 height 19
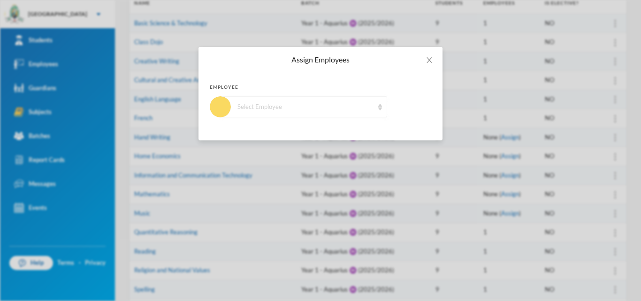
click at [271, 110] on div "Select Employee" at bounding box center [306, 106] width 136 height 9
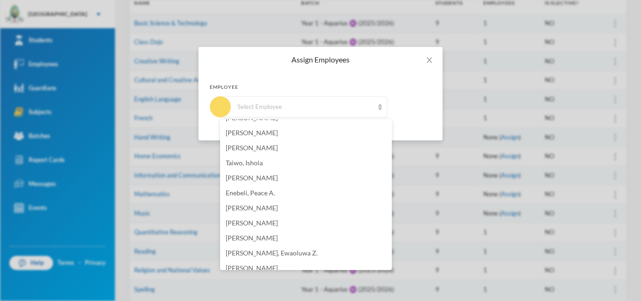
scroll to position [368, 0]
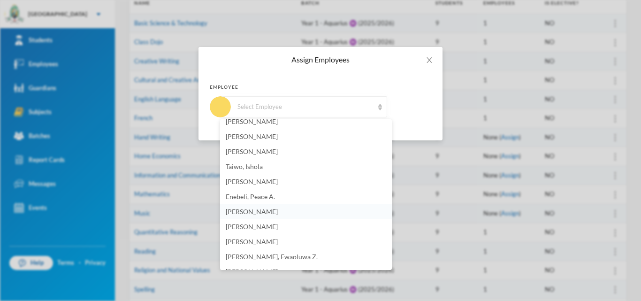
click at [249, 210] on span "[PERSON_NAME]" at bounding box center [252, 212] width 52 height 8
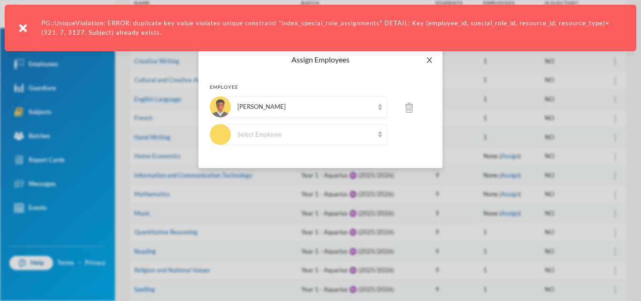
click at [433, 62] on icon "icon: close" at bounding box center [430, 60] width 8 height 8
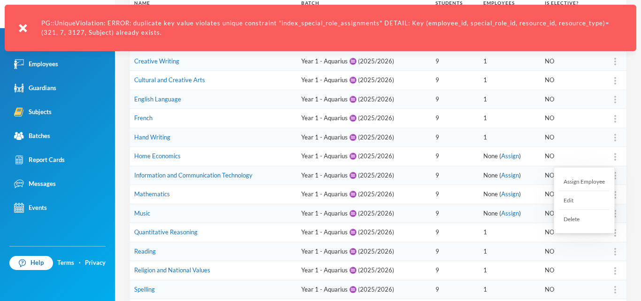
click at [615, 156] on img at bounding box center [616, 157] width 2 height 8
click at [593, 182] on div "Assign Employee" at bounding box center [584, 181] width 51 height 19
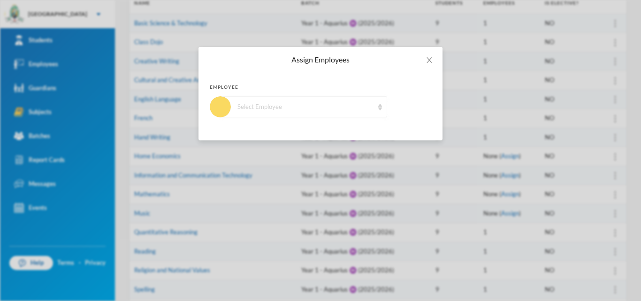
click at [316, 106] on div "Select Employee" at bounding box center [306, 106] width 136 height 9
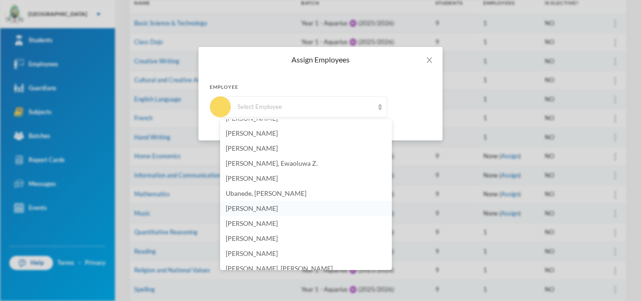
scroll to position [415, 0]
click at [246, 164] on span "[PERSON_NAME]" at bounding box center [252, 165] width 52 height 8
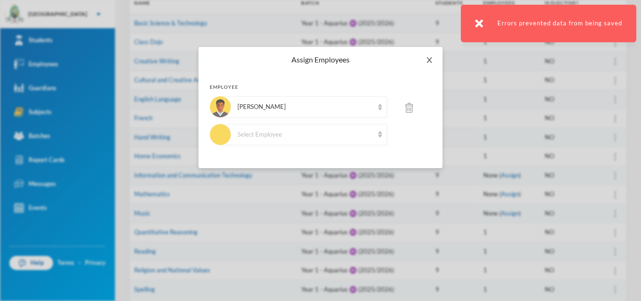
click at [428, 55] on span "Close" at bounding box center [429, 60] width 26 height 26
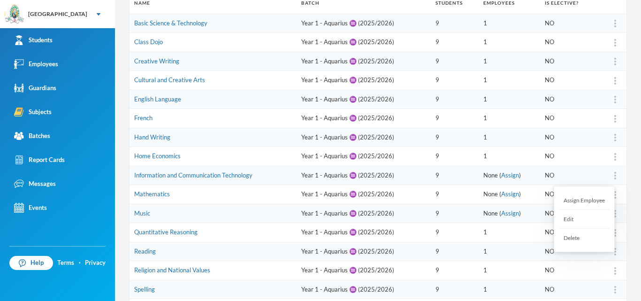
click at [597, 203] on div "Assign Employee" at bounding box center [584, 200] width 51 height 19
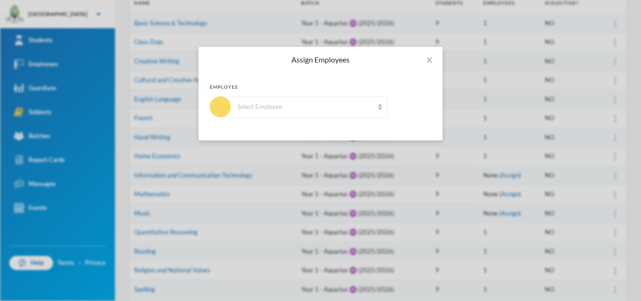
click at [291, 96] on div "Employee Select Employee" at bounding box center [321, 101] width 222 height 34
click at [277, 106] on div "Select Employee" at bounding box center [306, 106] width 136 height 9
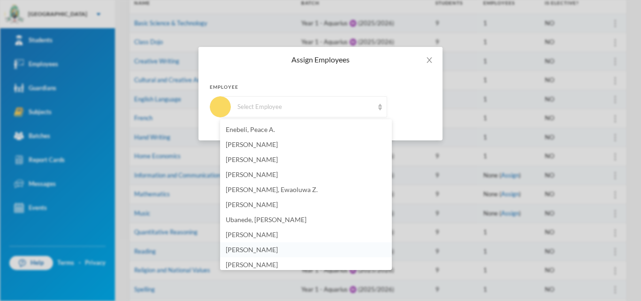
scroll to position [423, 0]
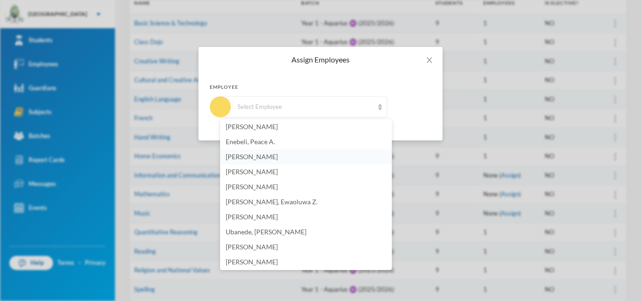
click at [252, 160] on span "[PERSON_NAME]" at bounding box center [252, 157] width 52 height 8
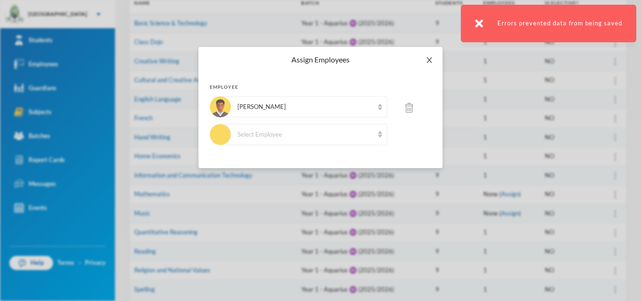
click at [426, 61] on icon "icon: close" at bounding box center [430, 60] width 8 height 8
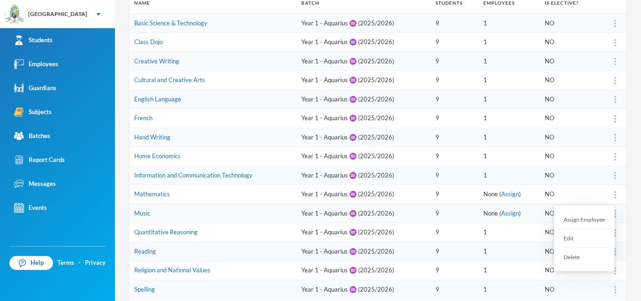
click at [610, 196] on div at bounding box center [615, 194] width 13 height 9
click at [615, 195] on img at bounding box center [616, 195] width 2 height 8
click at [590, 218] on div "Assign Employee" at bounding box center [584, 219] width 51 height 19
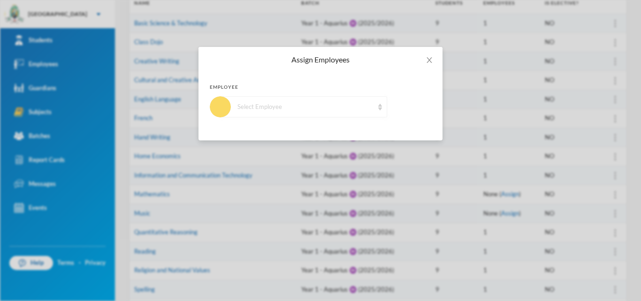
click at [309, 113] on div "Select Employee" at bounding box center [304, 106] width 167 height 21
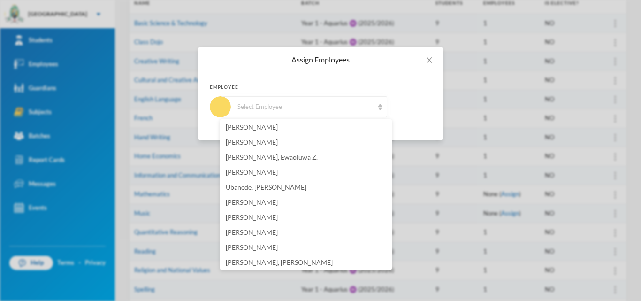
scroll to position [415, 0]
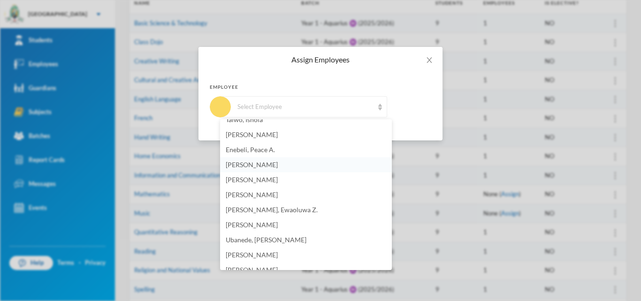
click at [245, 168] on span "[PERSON_NAME]" at bounding box center [252, 165] width 52 height 8
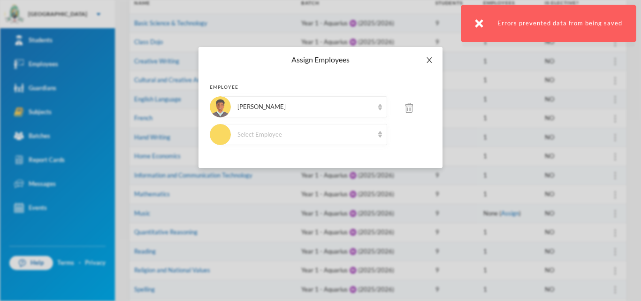
click at [433, 61] on icon "icon: close" at bounding box center [430, 60] width 8 height 8
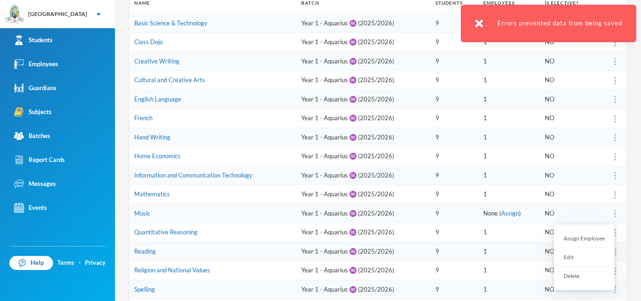
click at [587, 238] on div "Assign Employee" at bounding box center [584, 238] width 51 height 19
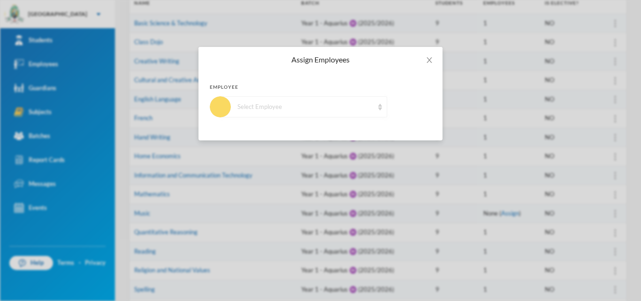
click at [287, 104] on div "Select Employee" at bounding box center [306, 106] width 136 height 9
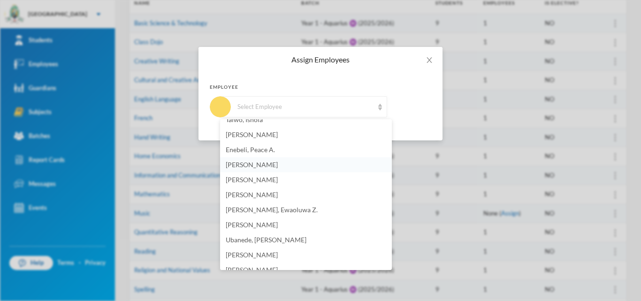
click at [245, 169] on li "[PERSON_NAME]" at bounding box center [306, 164] width 172 height 15
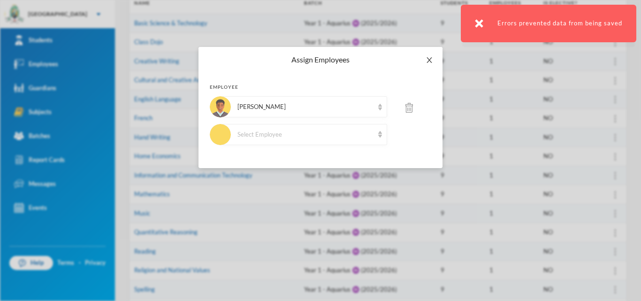
click at [429, 60] on icon "icon: close" at bounding box center [430, 60] width 8 height 8
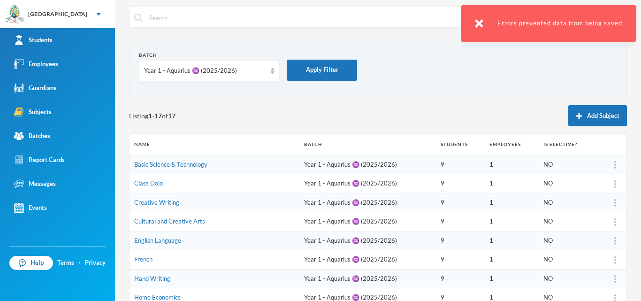
scroll to position [0, 0]
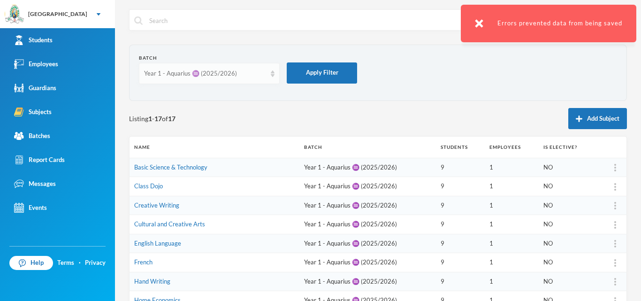
click at [264, 73] on div "Year 1 - Aquarius ♒️ (2025/2026)" at bounding box center [205, 73] width 122 height 9
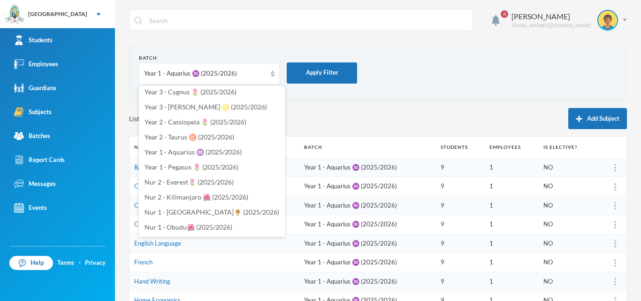
scroll to position [282, 0]
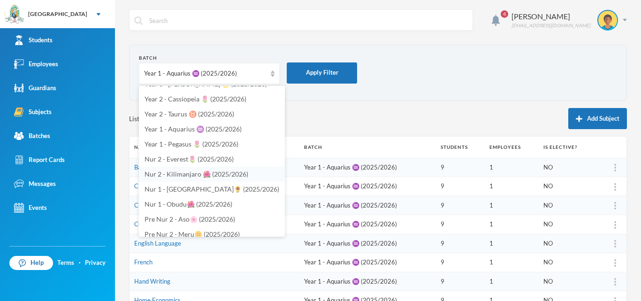
click at [180, 172] on span "Nur 2 - Kilimanjaro 🌺 (2025/2026)" at bounding box center [197, 174] width 104 height 8
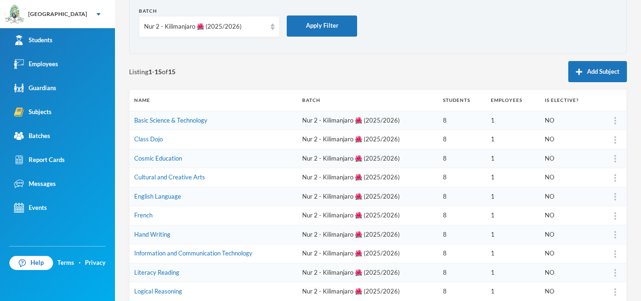
scroll to position [0, 0]
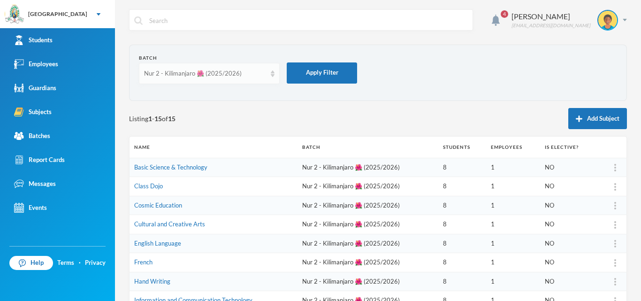
click at [271, 70] on div "Nur 2 - Kilimanjaro 🌺 (2025/2026)" at bounding box center [209, 73] width 141 height 21
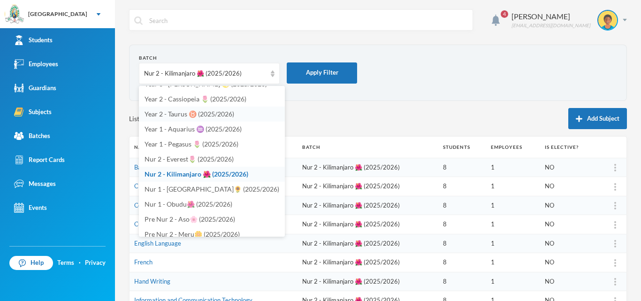
click at [208, 112] on span "Year 2 - Taurus ♉️ (2025/2026)" at bounding box center [190, 114] width 90 height 8
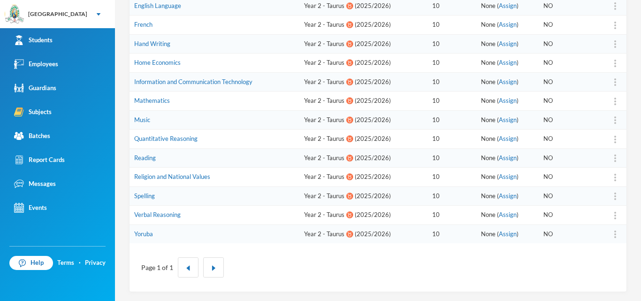
scroll to position [238, 0]
click at [609, 236] on div at bounding box center [615, 233] width 13 height 9
